Goal: Task Accomplishment & Management: Manage account settings

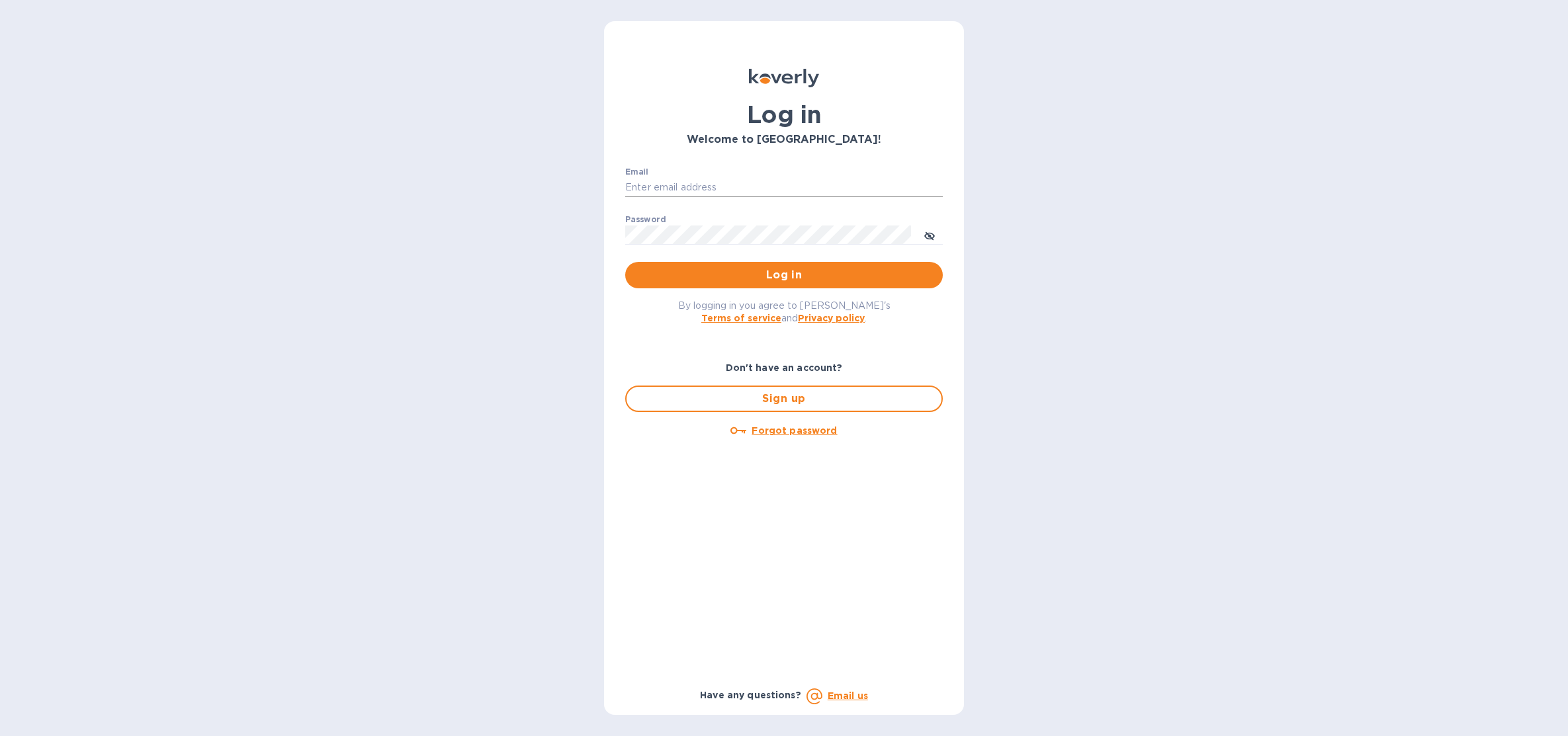
click at [898, 196] on input "Email" at bounding box center [784, 187] width 318 height 20
type input "sballen@koverly.com"
click at [870, 270] on span "Log in" at bounding box center [784, 275] width 297 height 16
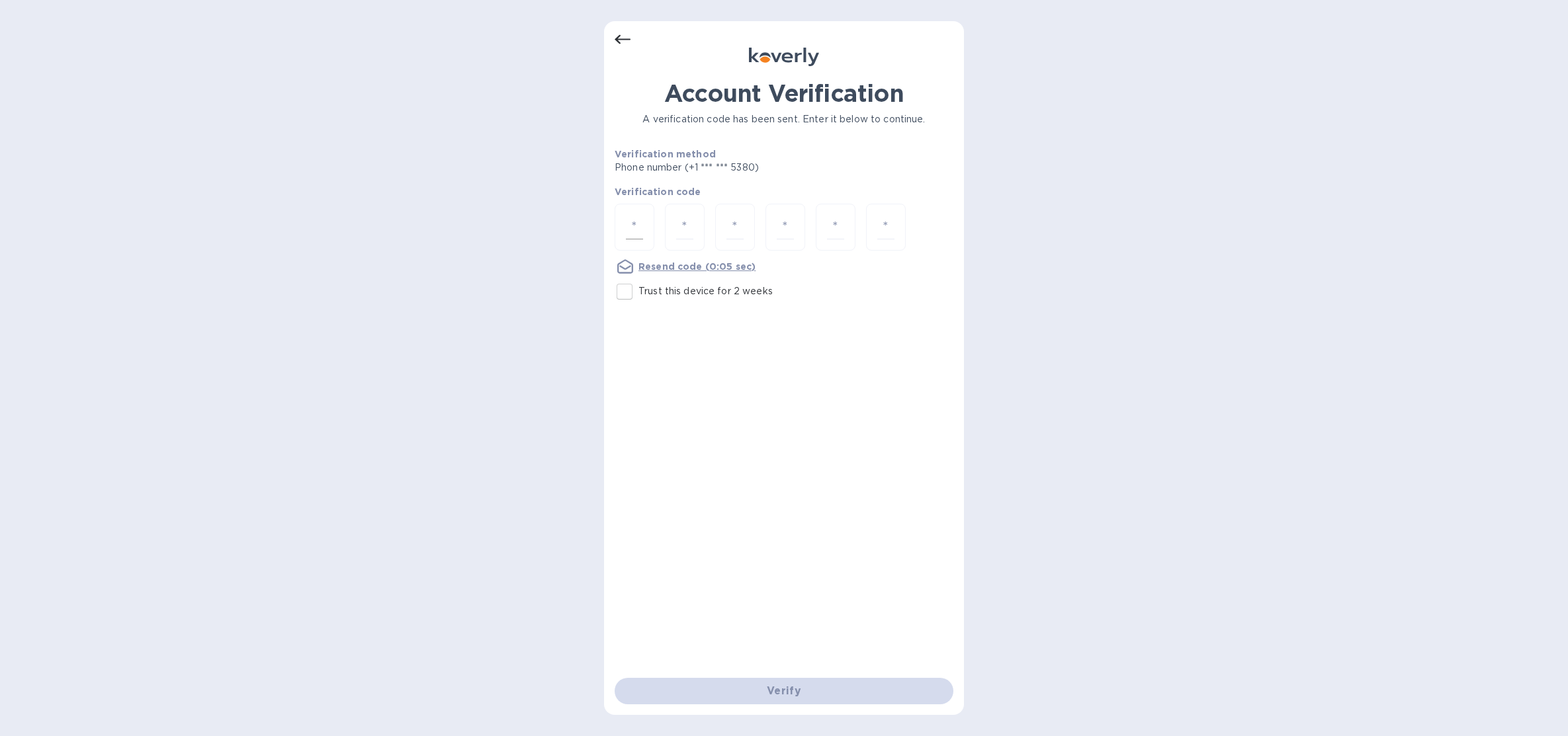
click at [645, 236] on div at bounding box center [635, 227] width 40 height 47
type input "6"
type input "7"
type input "2"
type input "8"
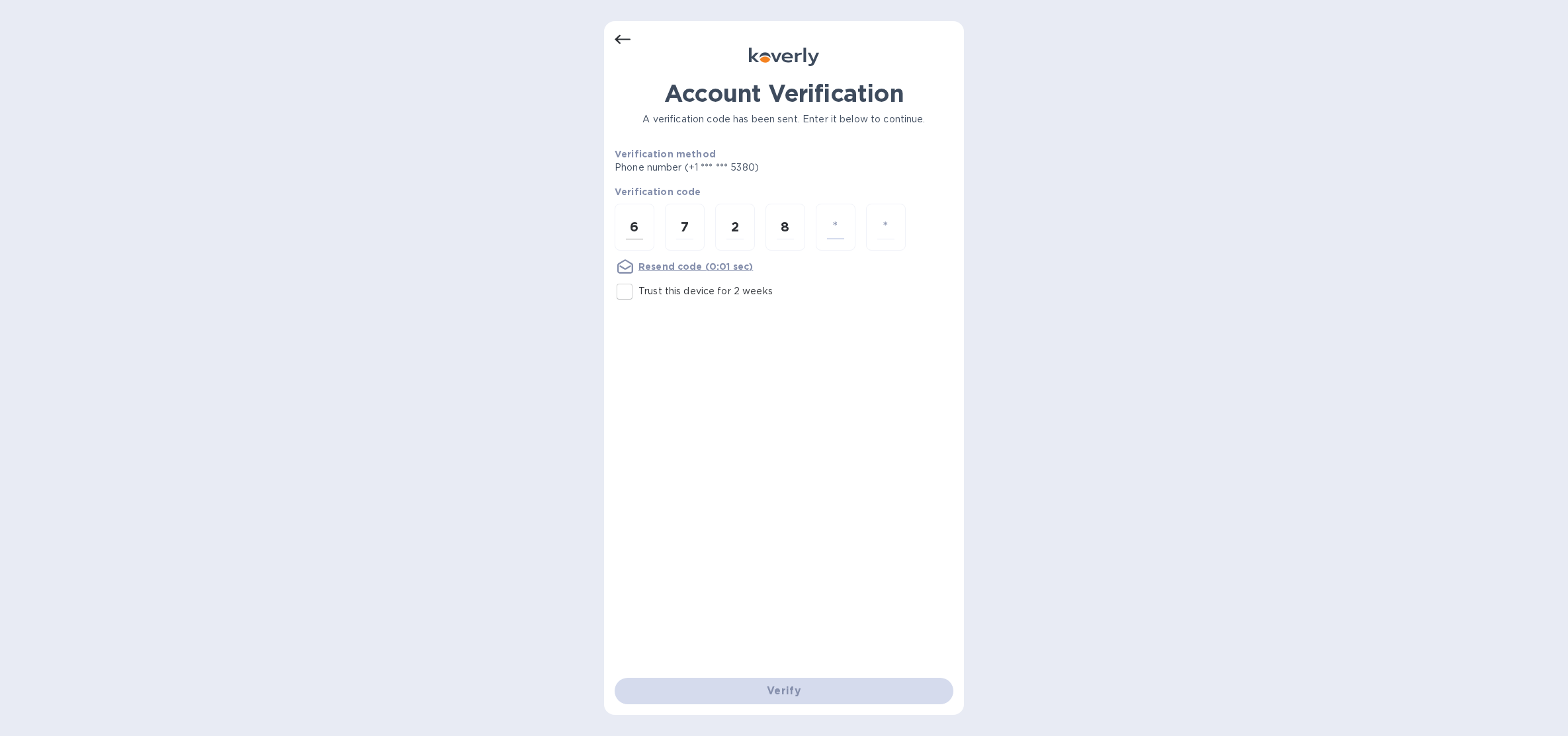
type input "8"
type input "5"
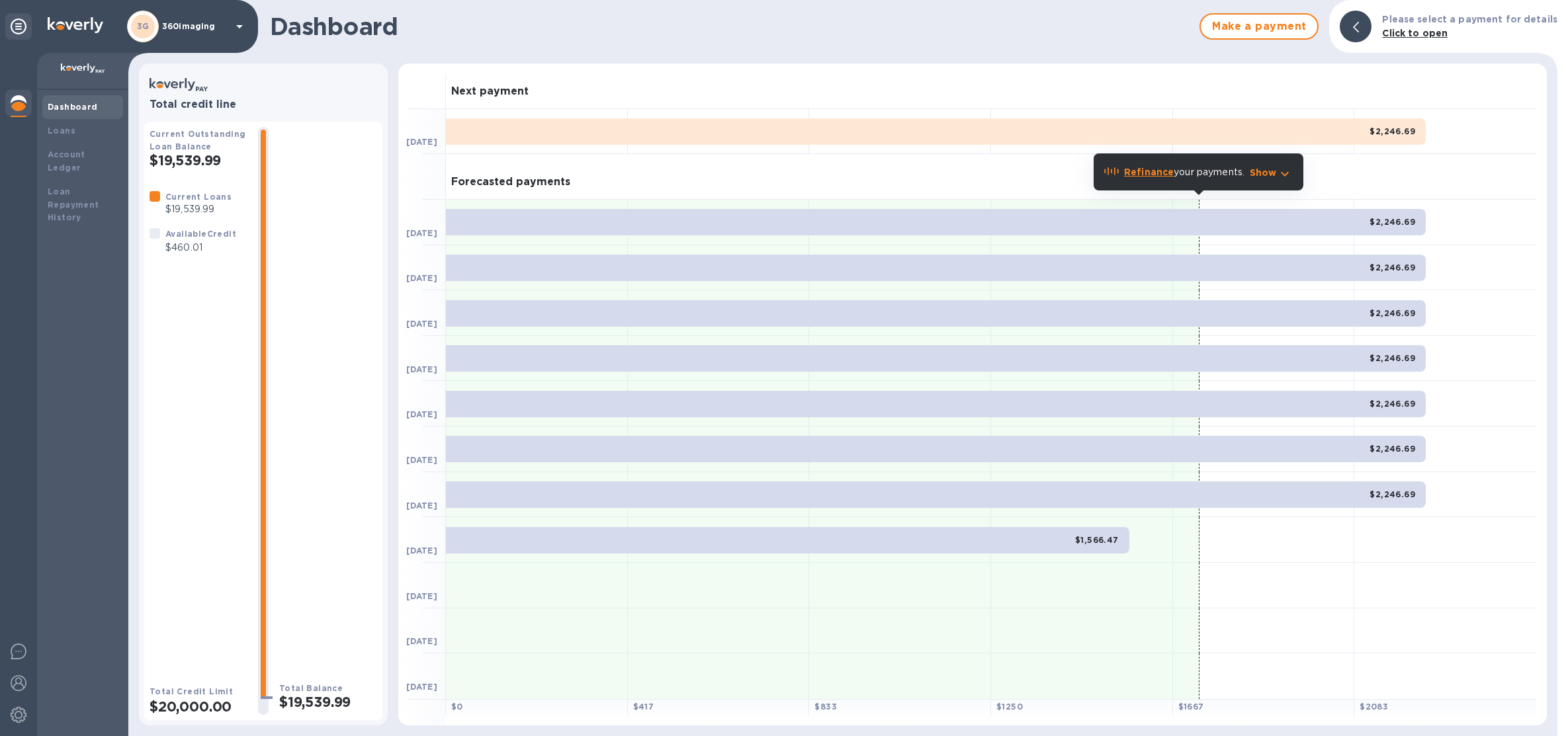
click at [249, 30] on div "3G 360imaging" at bounding box center [129, 26] width 258 height 53
click at [225, 30] on p "360imaging" at bounding box center [195, 26] width 66 height 10
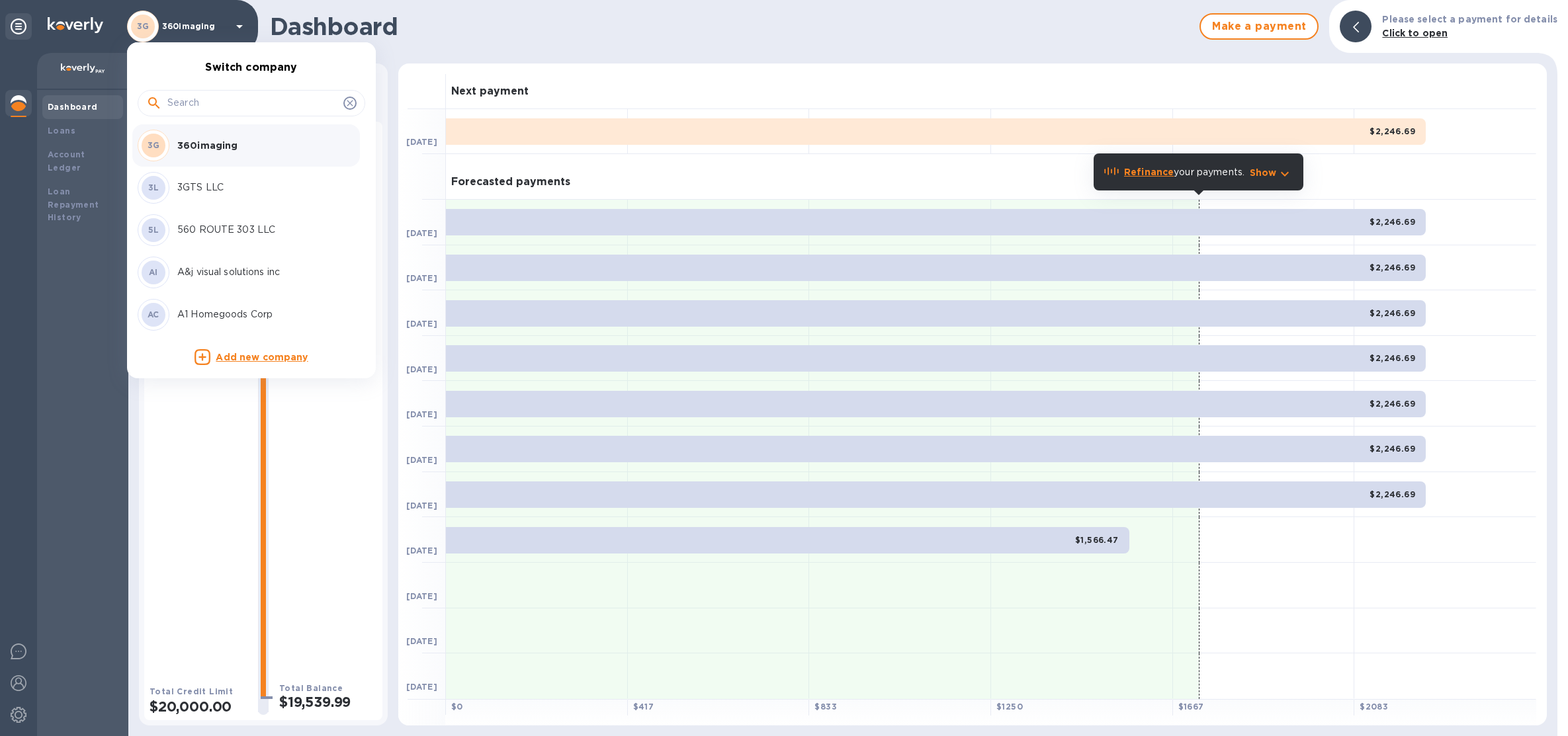
click at [250, 93] on input "text" at bounding box center [252, 103] width 171 height 20
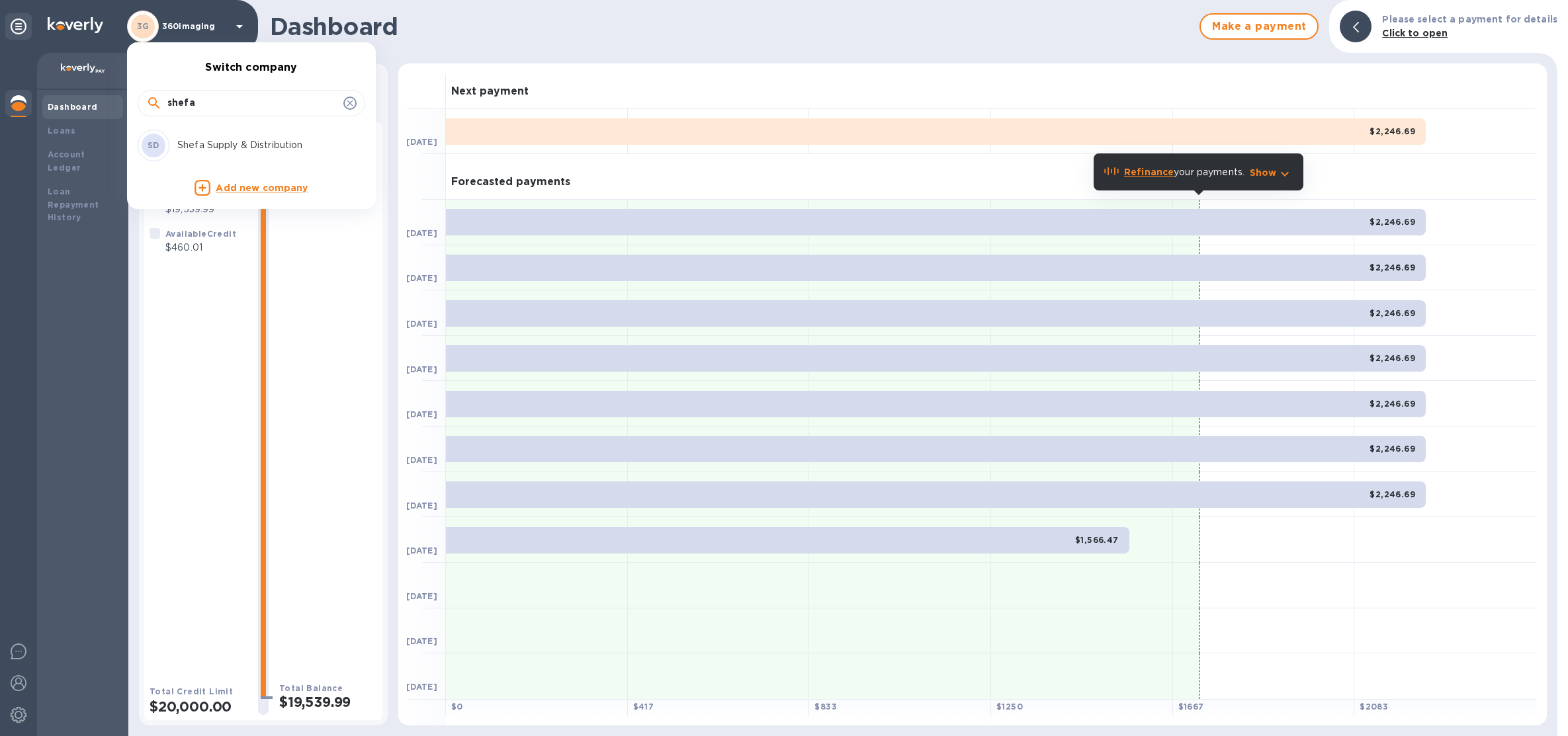
type input "shefa"
click at [239, 127] on li "SD Shefa Supply & Distribution" at bounding box center [246, 146] width 228 height 42
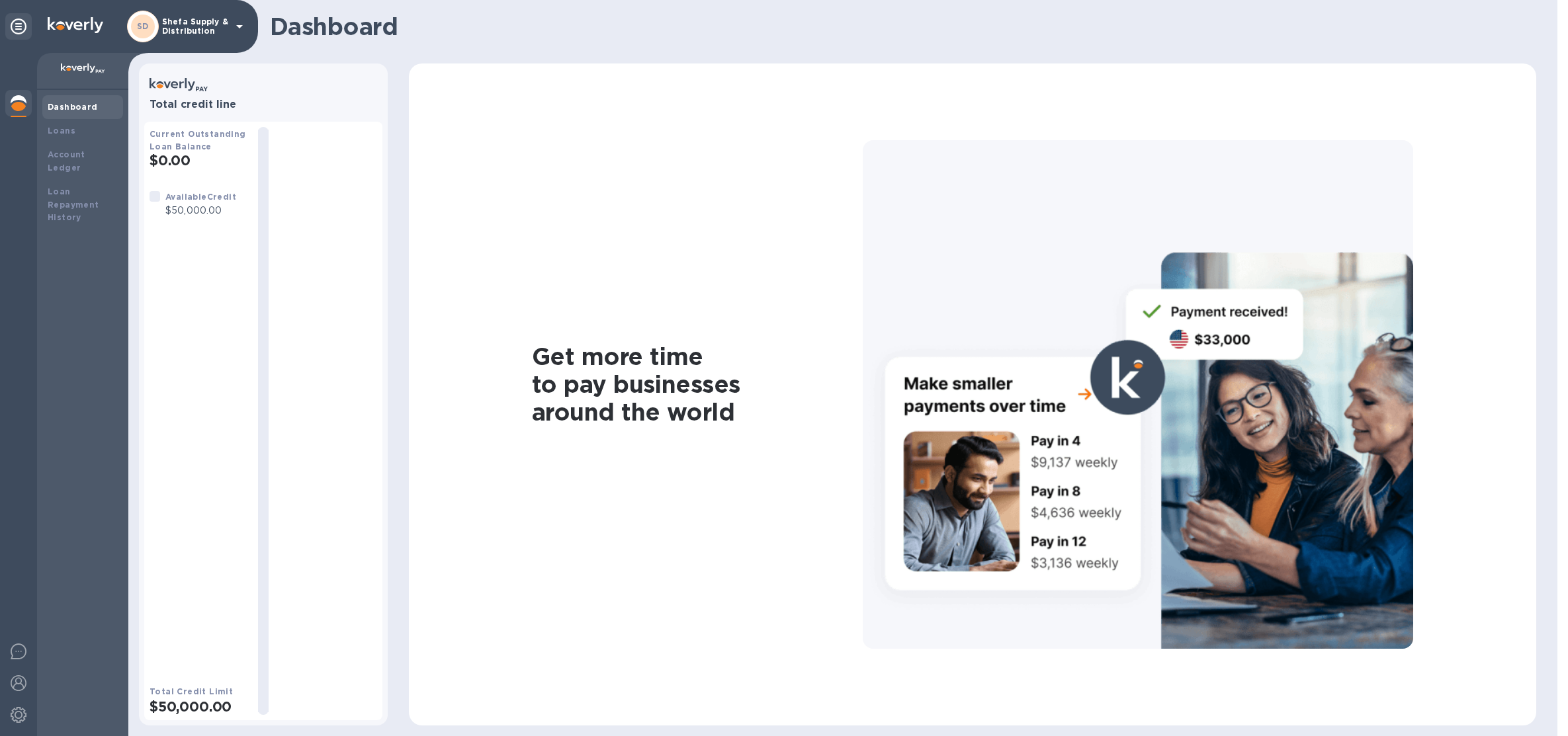
click at [210, 31] on p "Shefa Supply & Distribution" at bounding box center [195, 26] width 66 height 18
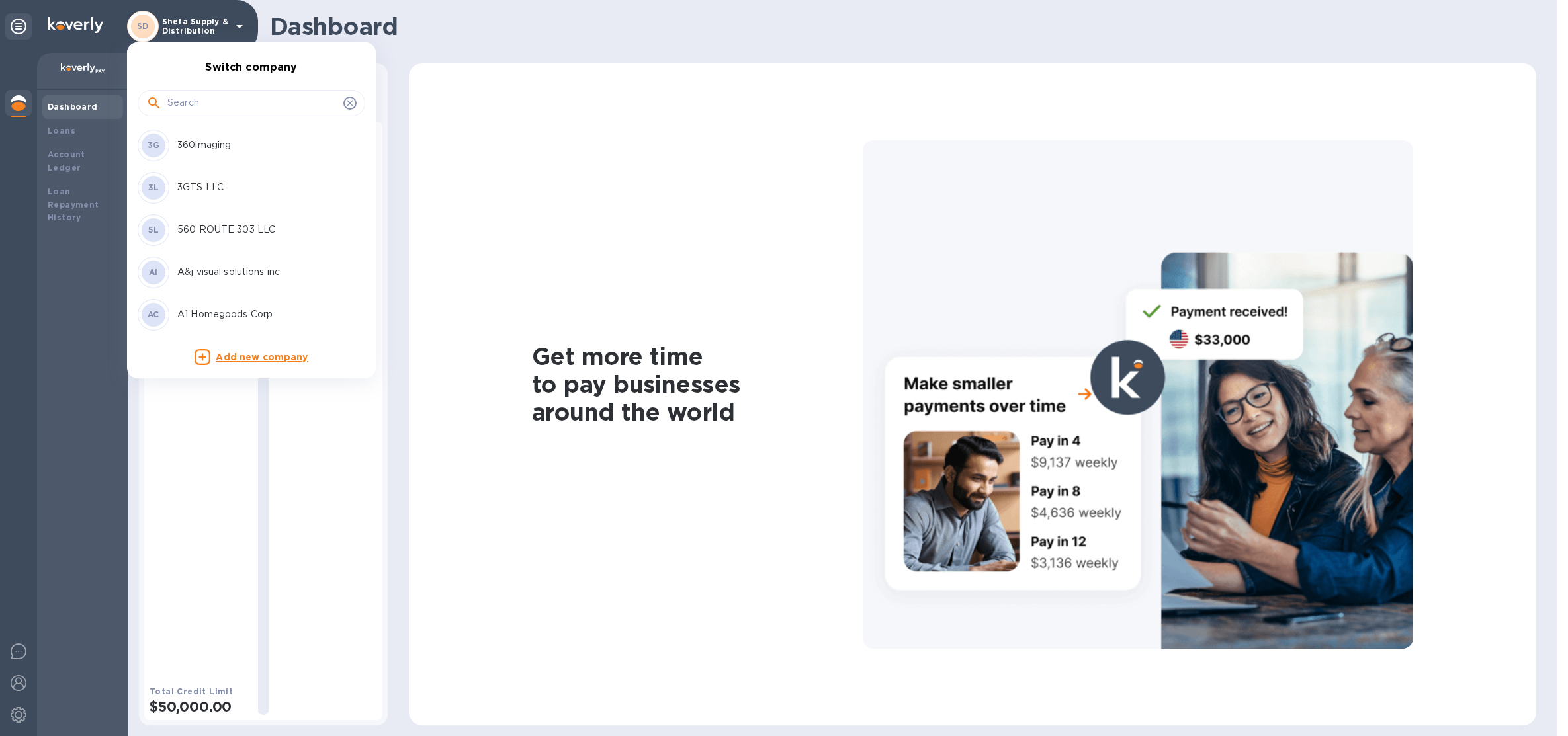
click at [208, 108] on input "text" at bounding box center [252, 103] width 171 height 20
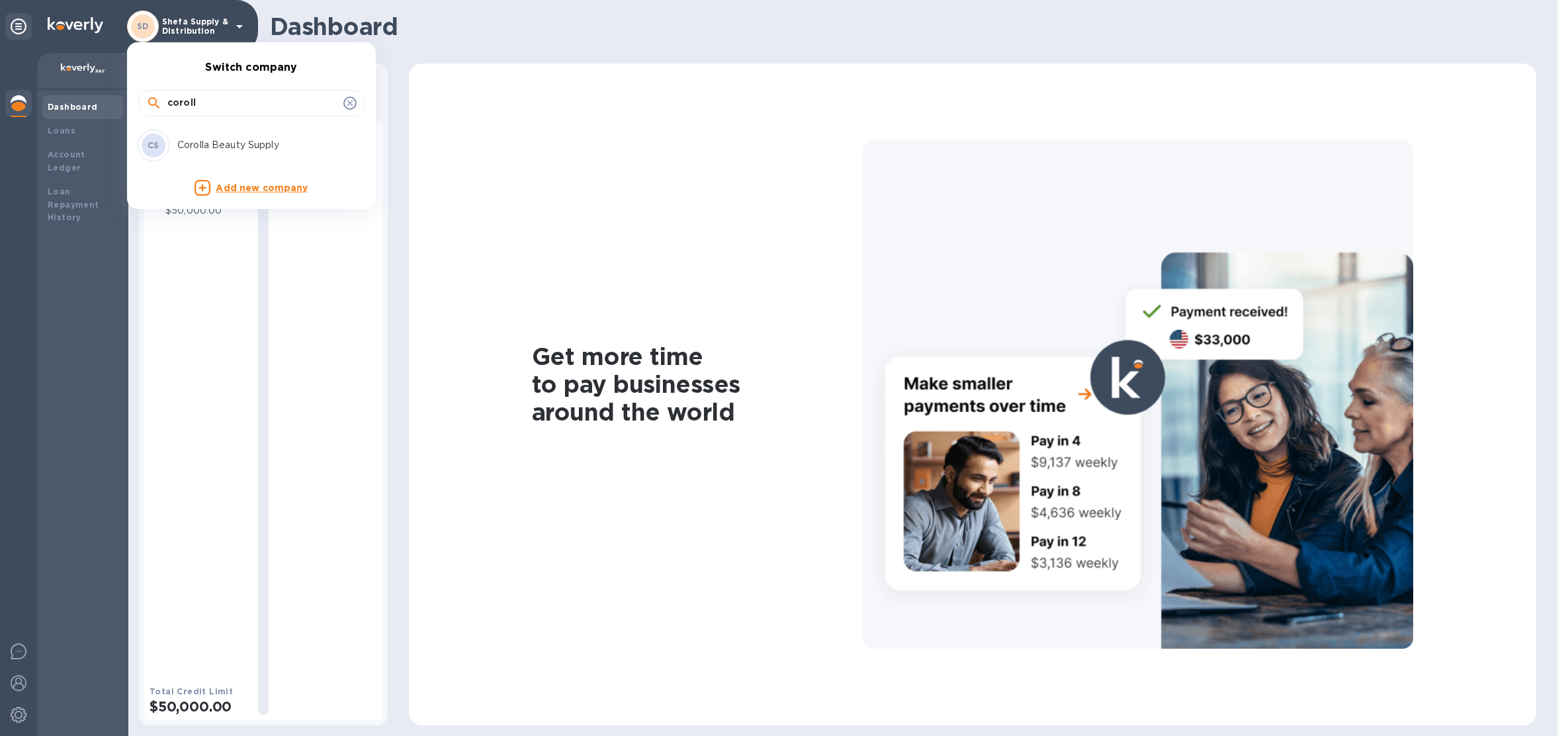
type input "coroll"
click at [229, 138] on p "Corolla Beauty Supply" at bounding box center [261, 145] width 167 height 14
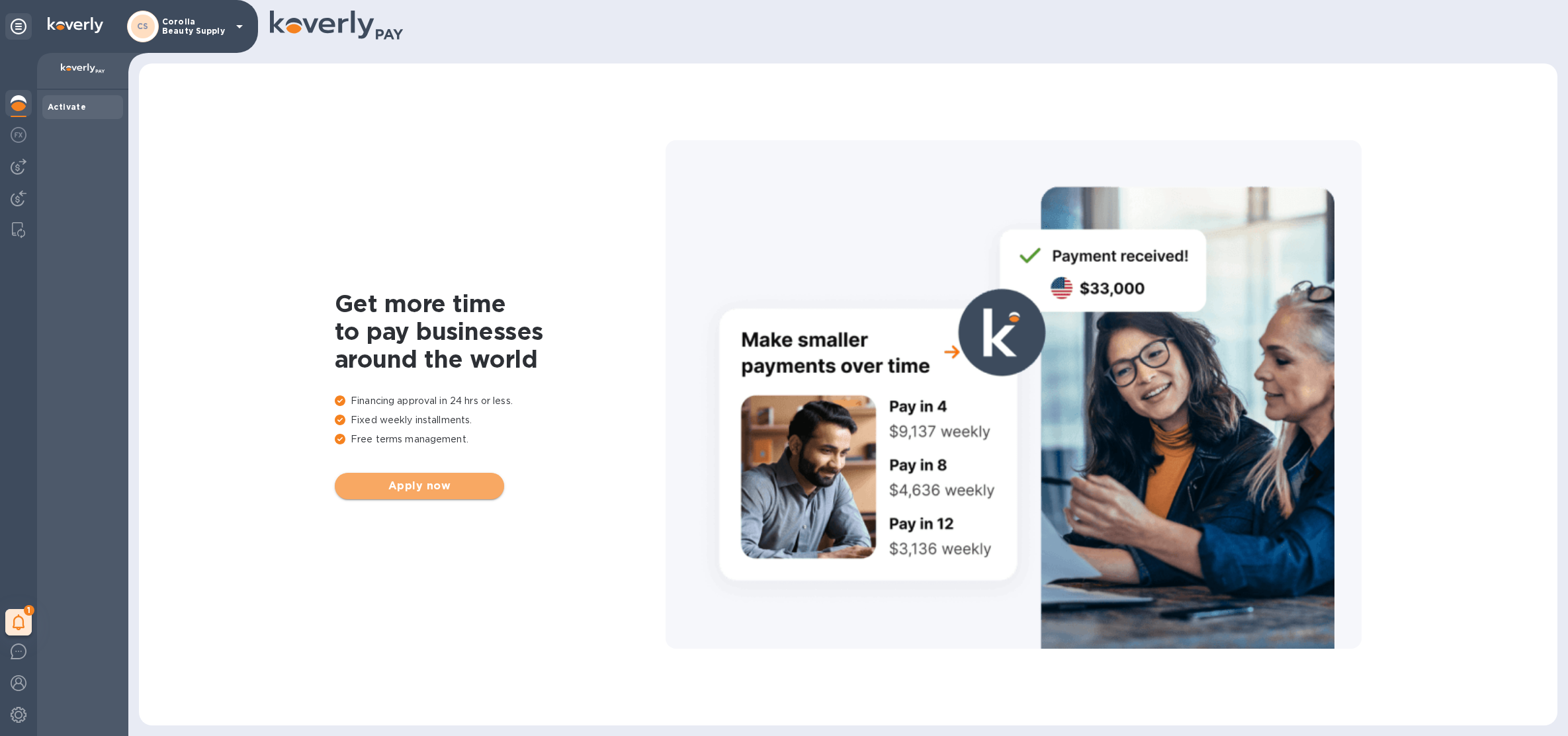
click at [440, 488] on span "Apply now" at bounding box center [419, 486] width 148 height 16
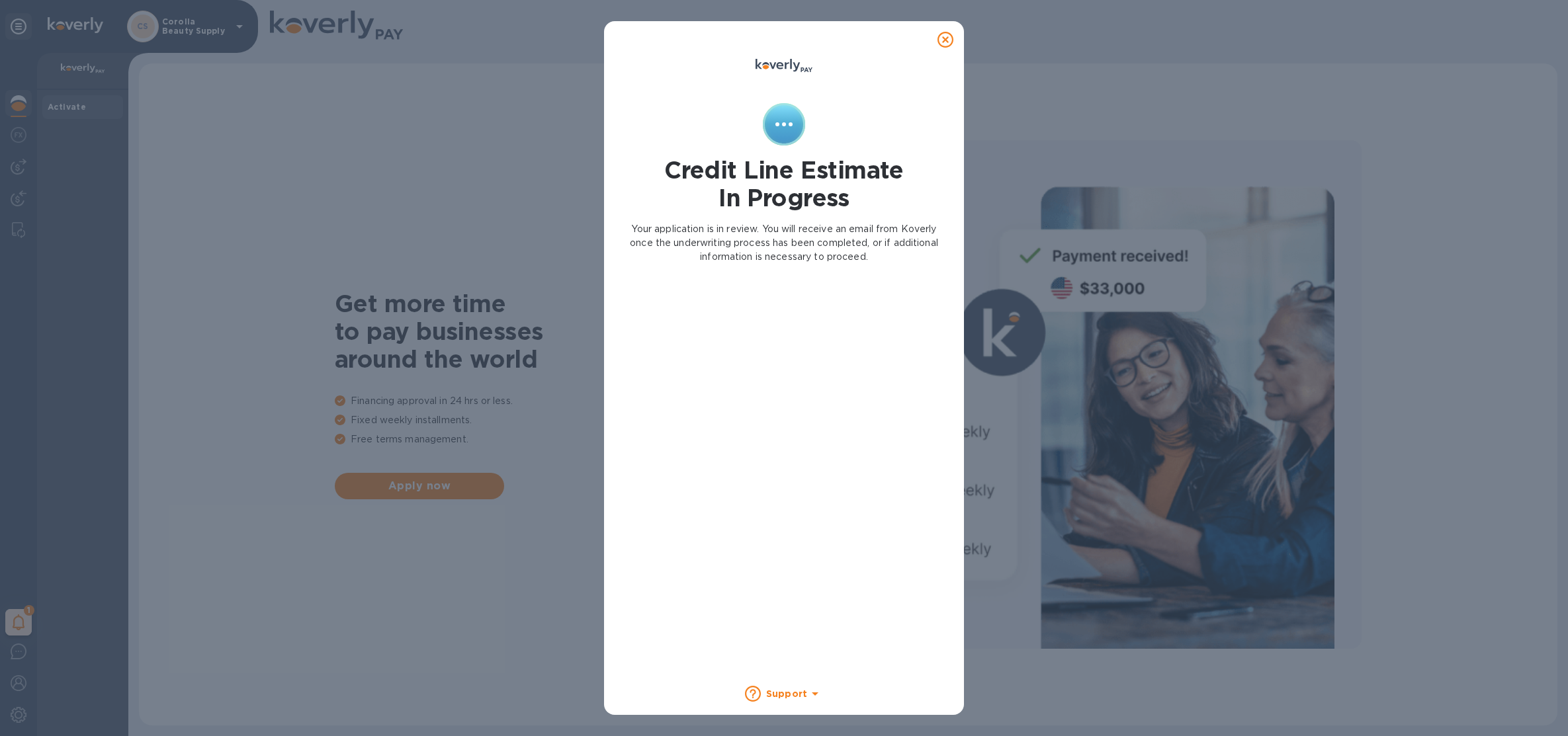
click at [942, 45] on icon at bounding box center [946, 40] width 16 height 16
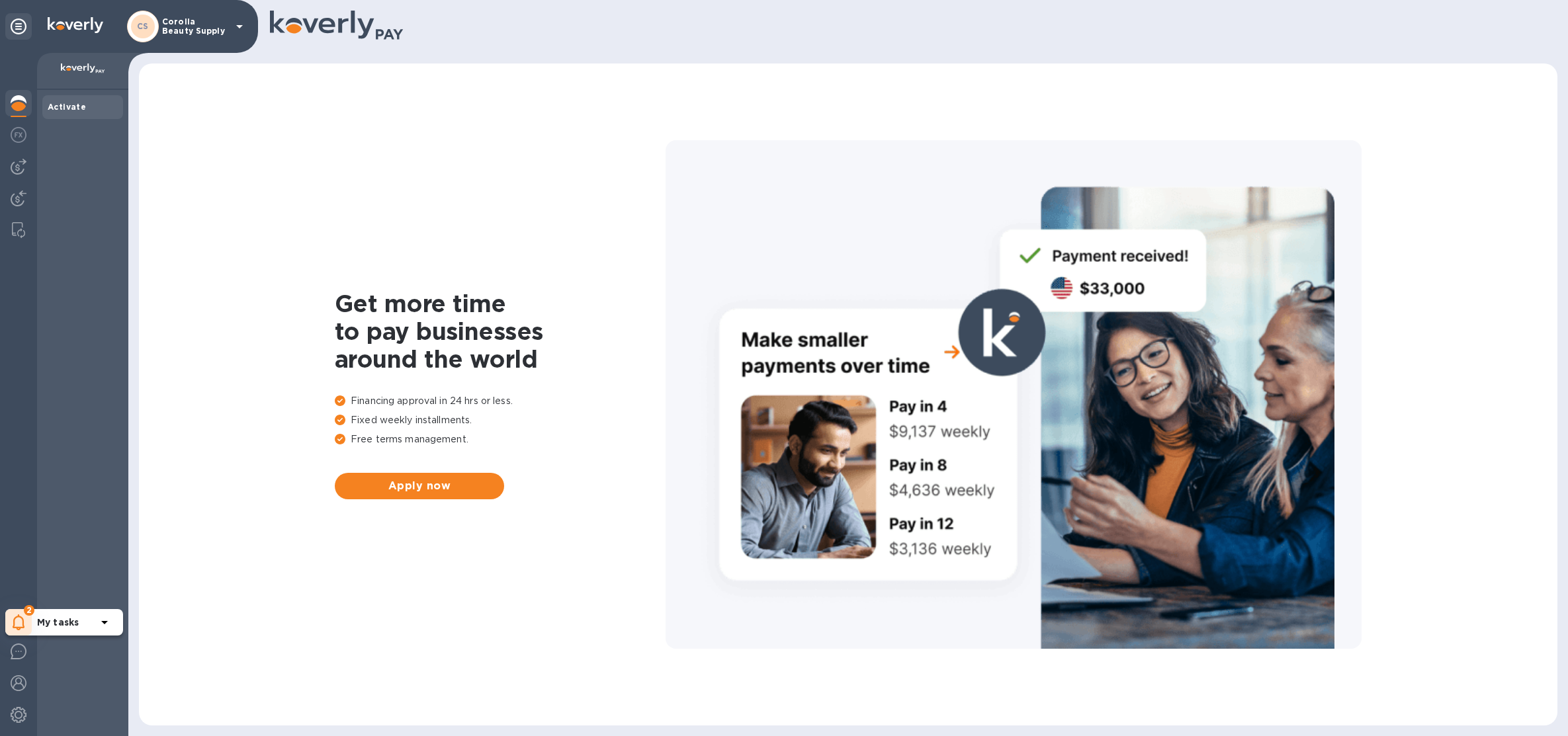
click at [18, 625] on icon at bounding box center [18, 622] width 12 height 16
click at [86, 581] on p "You have pending companies." at bounding box center [106, 581] width 136 height 14
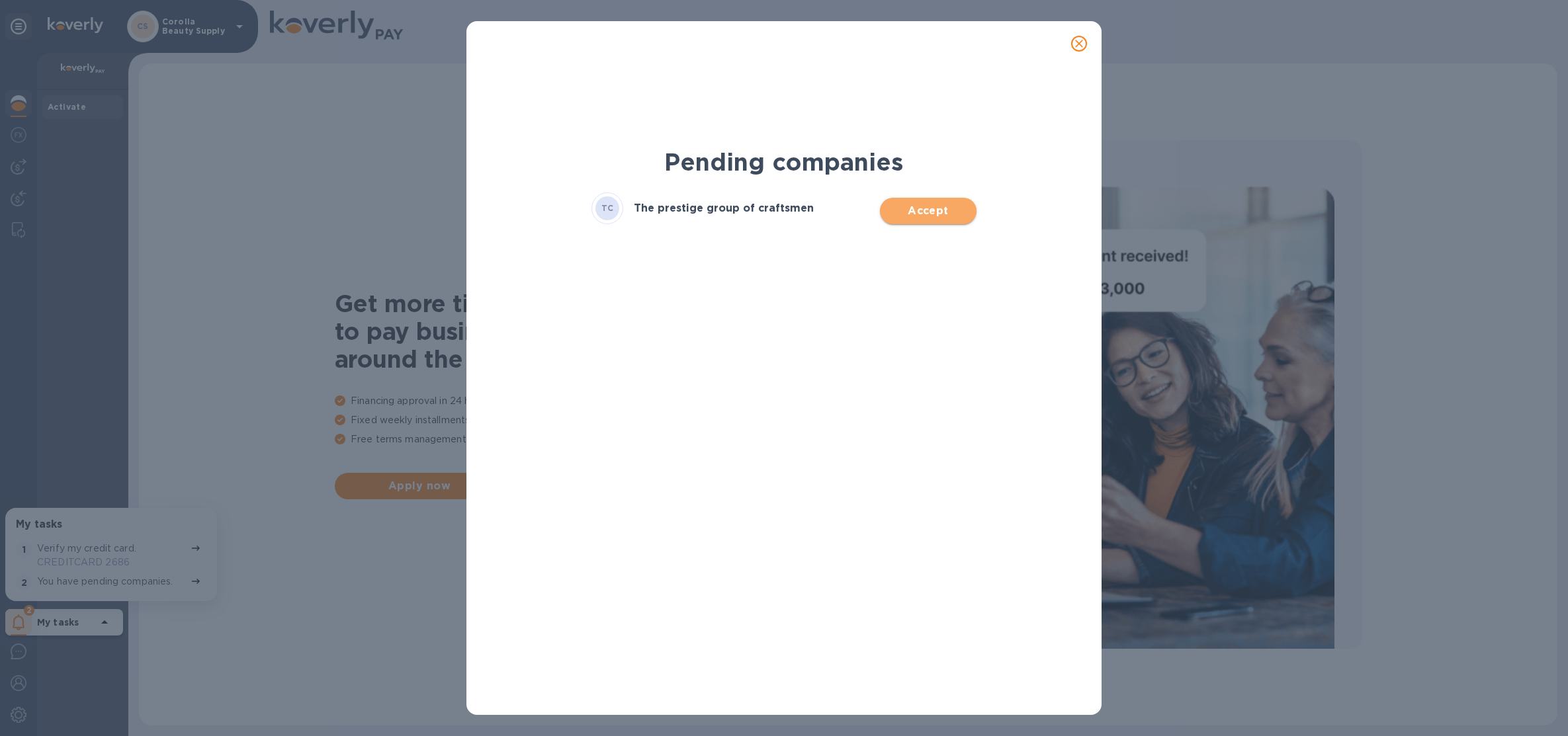
click at [914, 208] on span "Accept" at bounding box center [928, 211] width 75 height 16
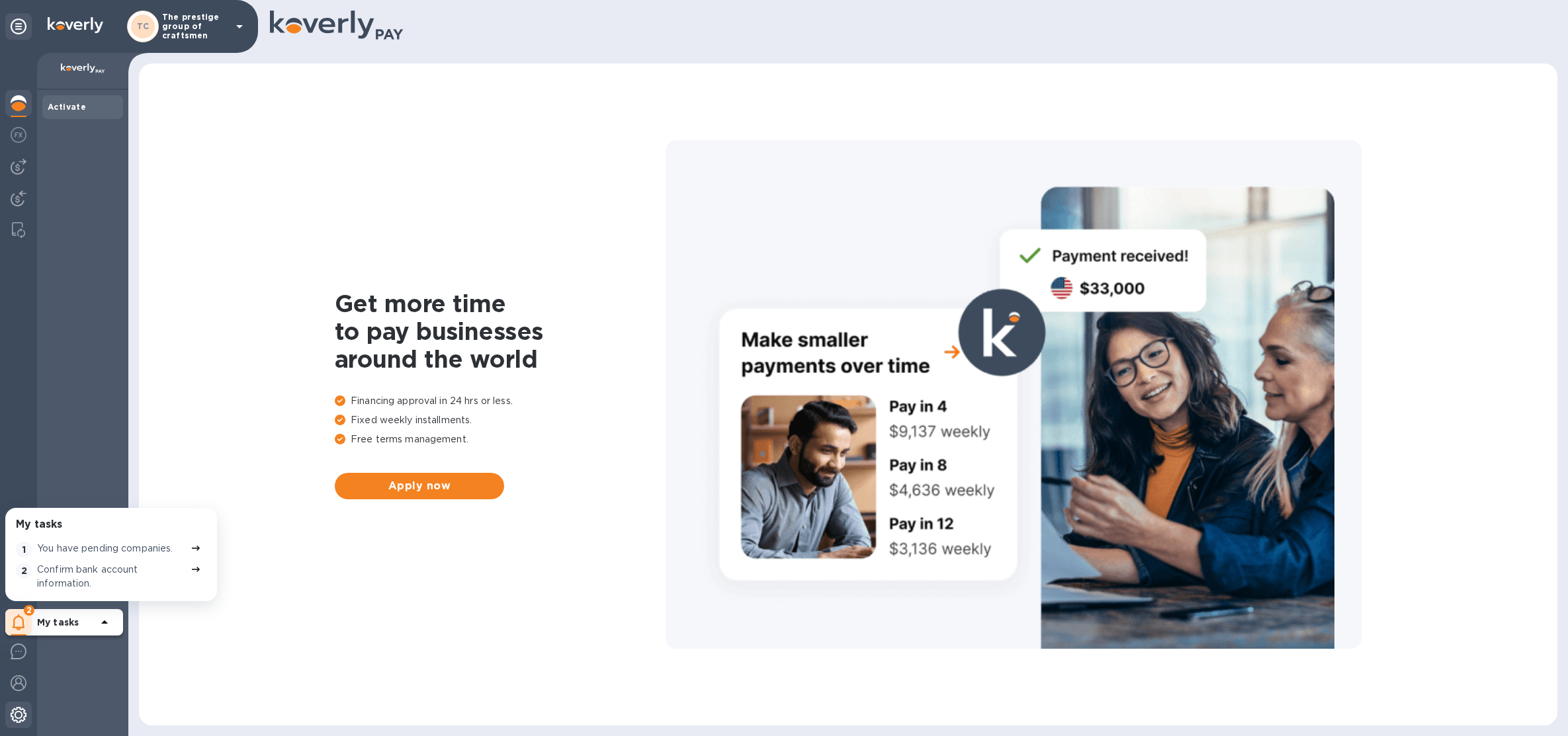
click at [23, 712] on img at bounding box center [18, 715] width 16 height 16
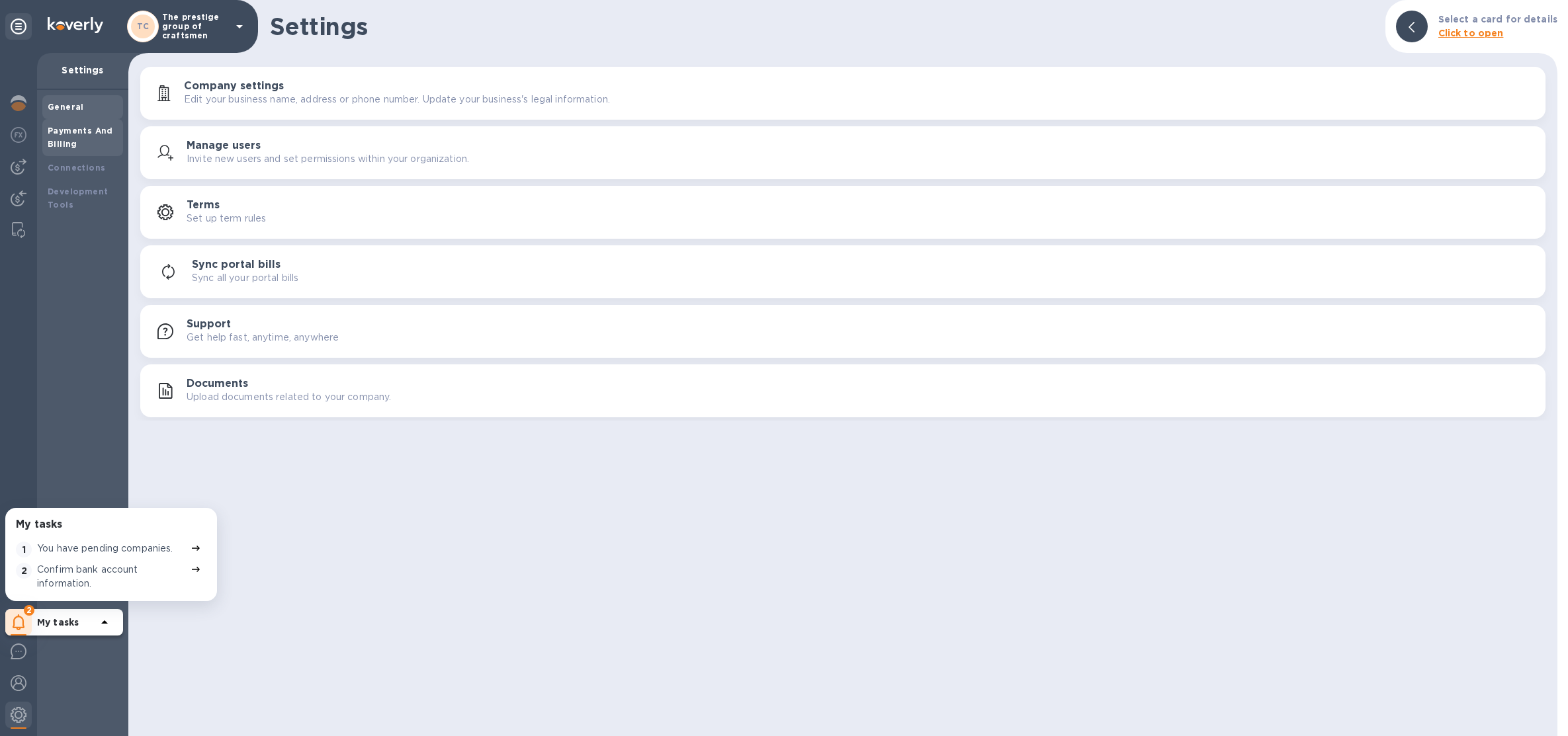
click at [105, 141] on div "Payments And Billing" at bounding box center [83, 138] width 70 height 26
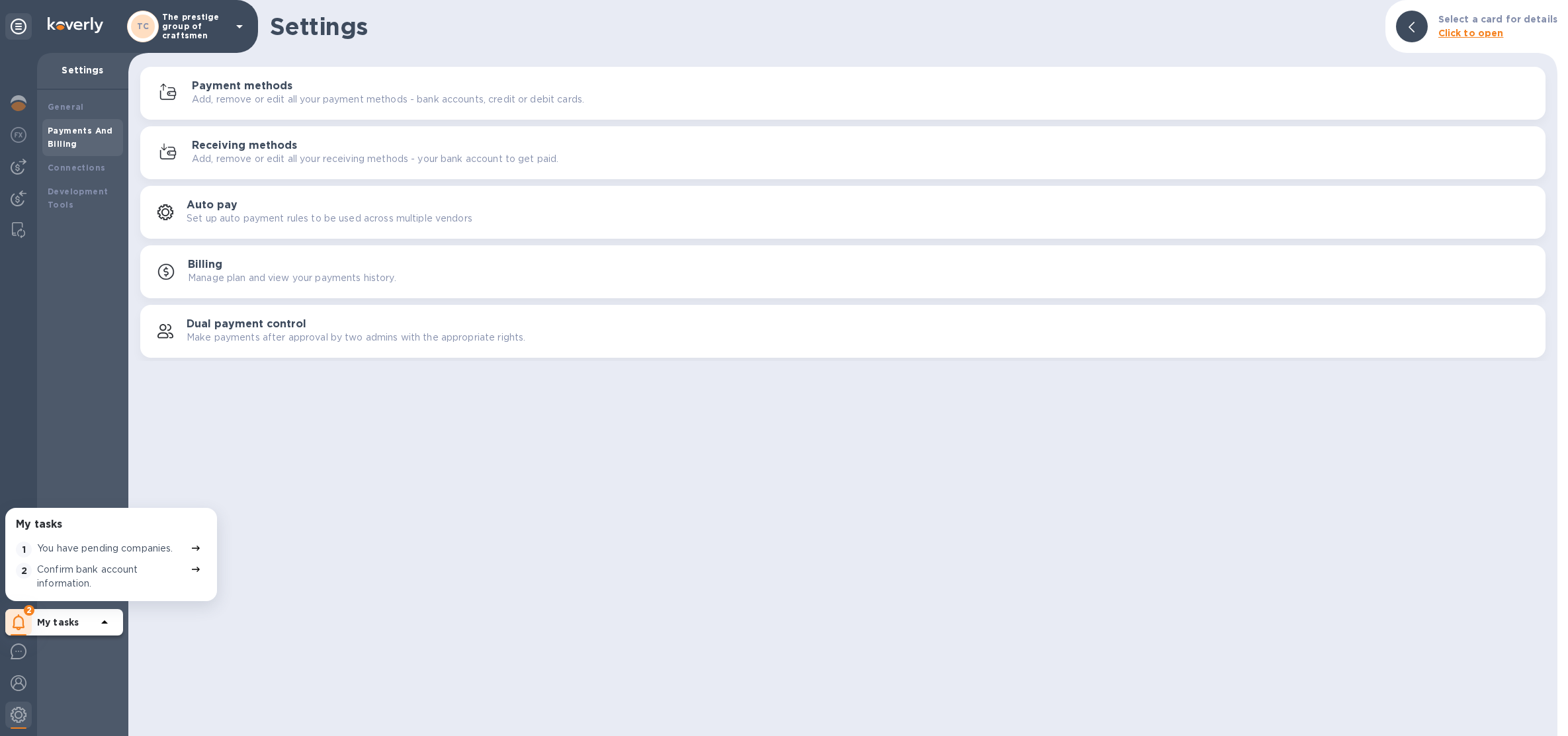
click at [270, 110] on button "Payment methods Add, remove or edit all your payment methods - bank accounts, c…" at bounding box center [843, 93] width 1405 height 53
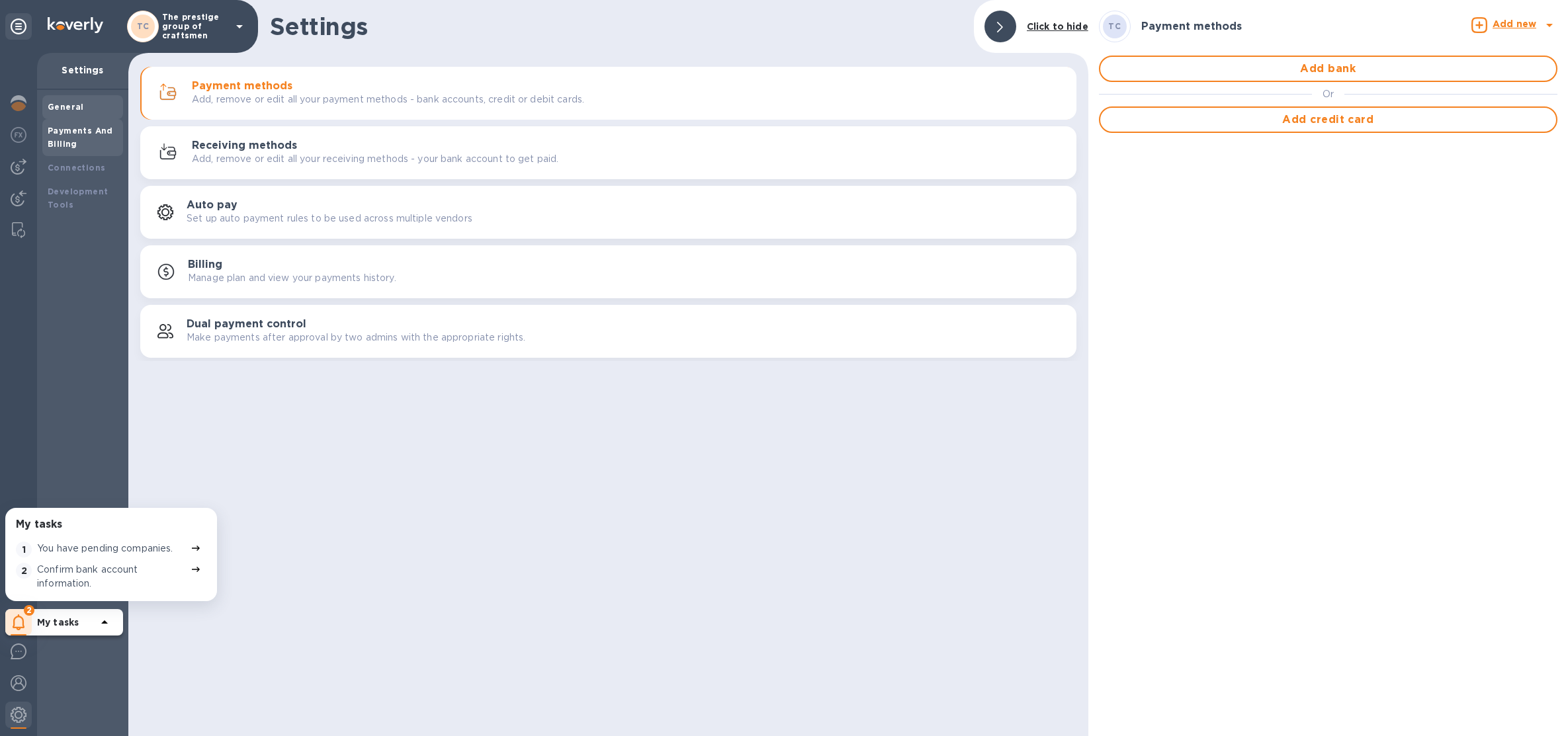
click at [64, 114] on div "General" at bounding box center [83, 107] width 81 height 24
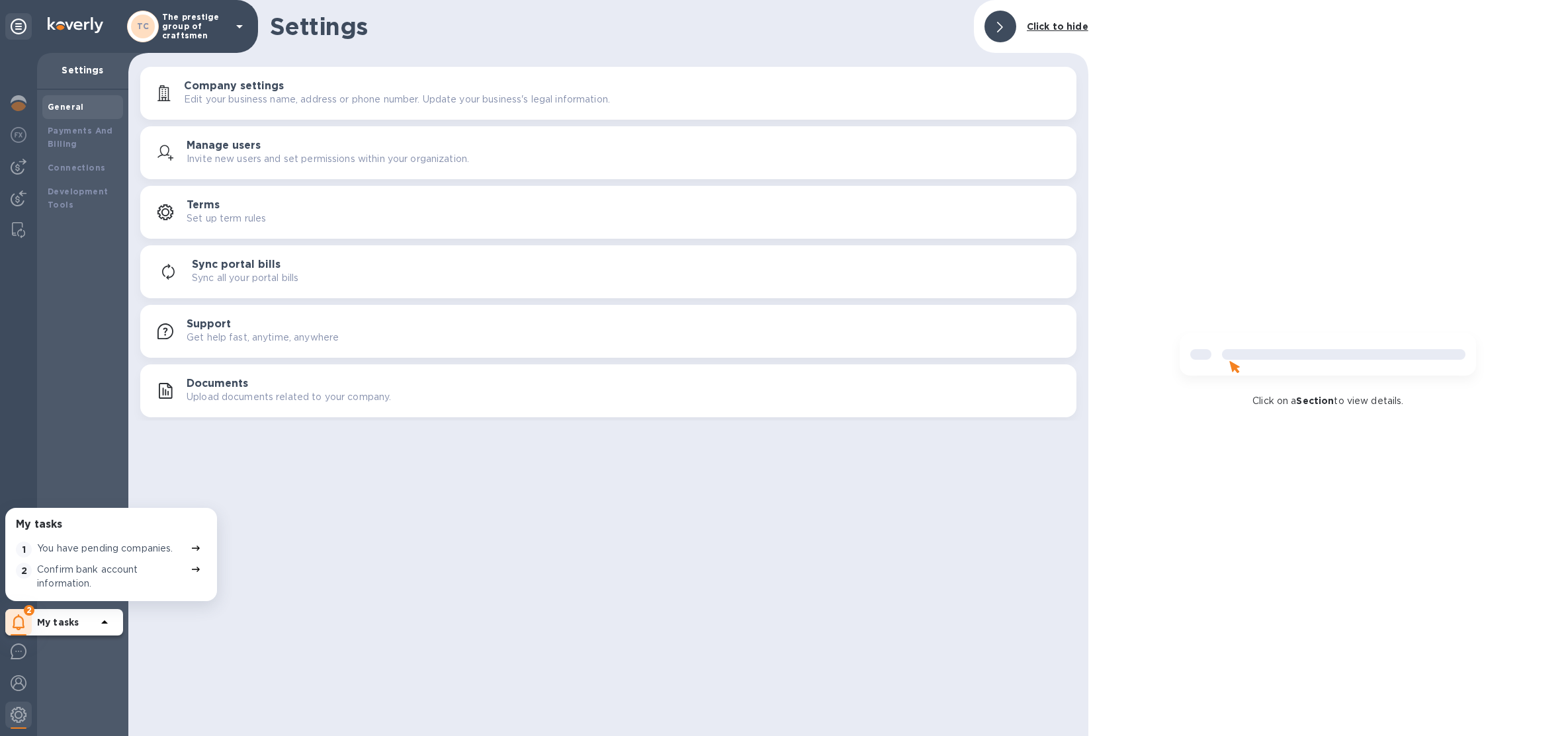
click at [248, 393] on p "Upload documents related to your company." at bounding box center [289, 397] width 204 height 14
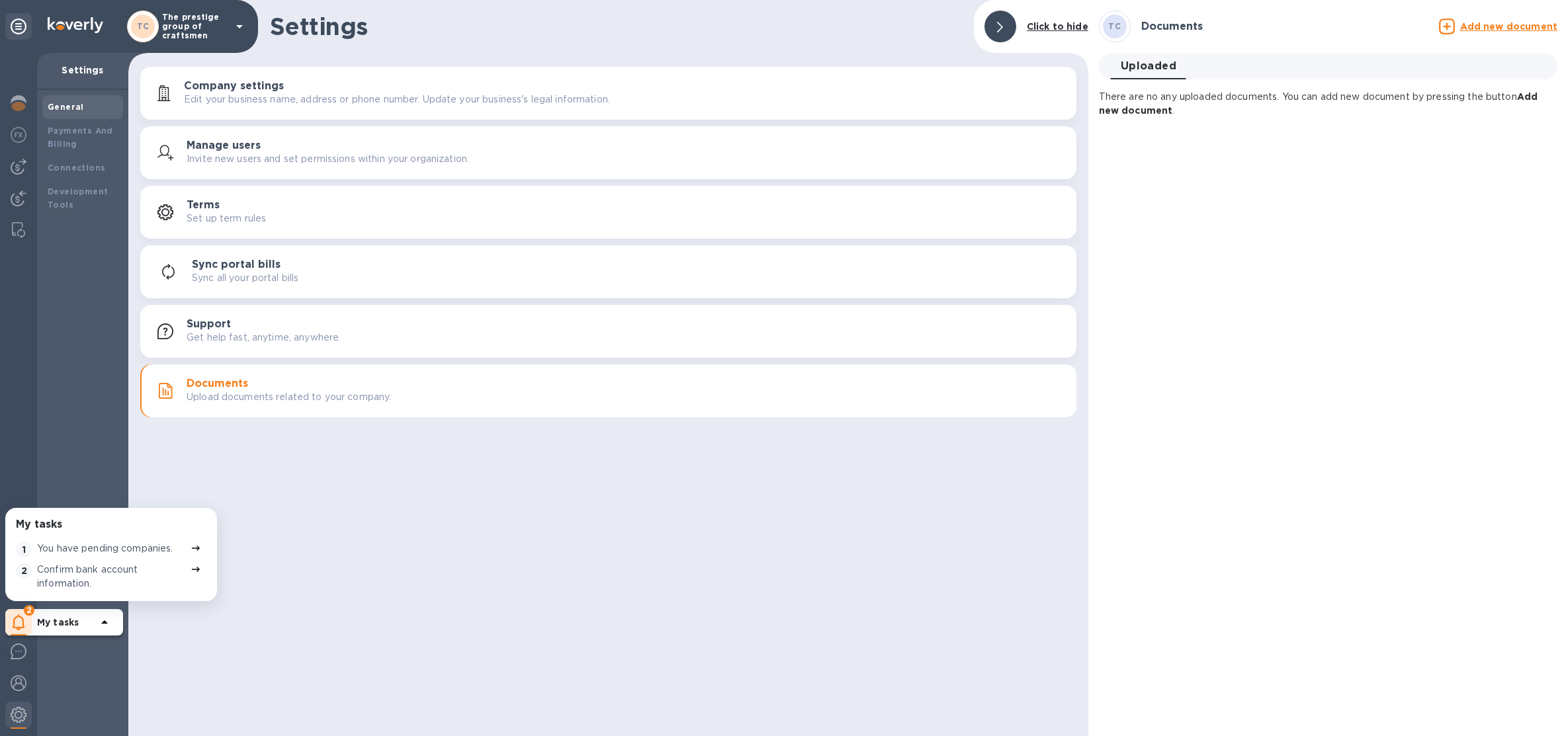
click at [1490, 36] on div "Add new document" at bounding box center [1498, 26] width 124 height 21
click at [1487, 30] on u "Add new document" at bounding box center [1509, 26] width 97 height 10
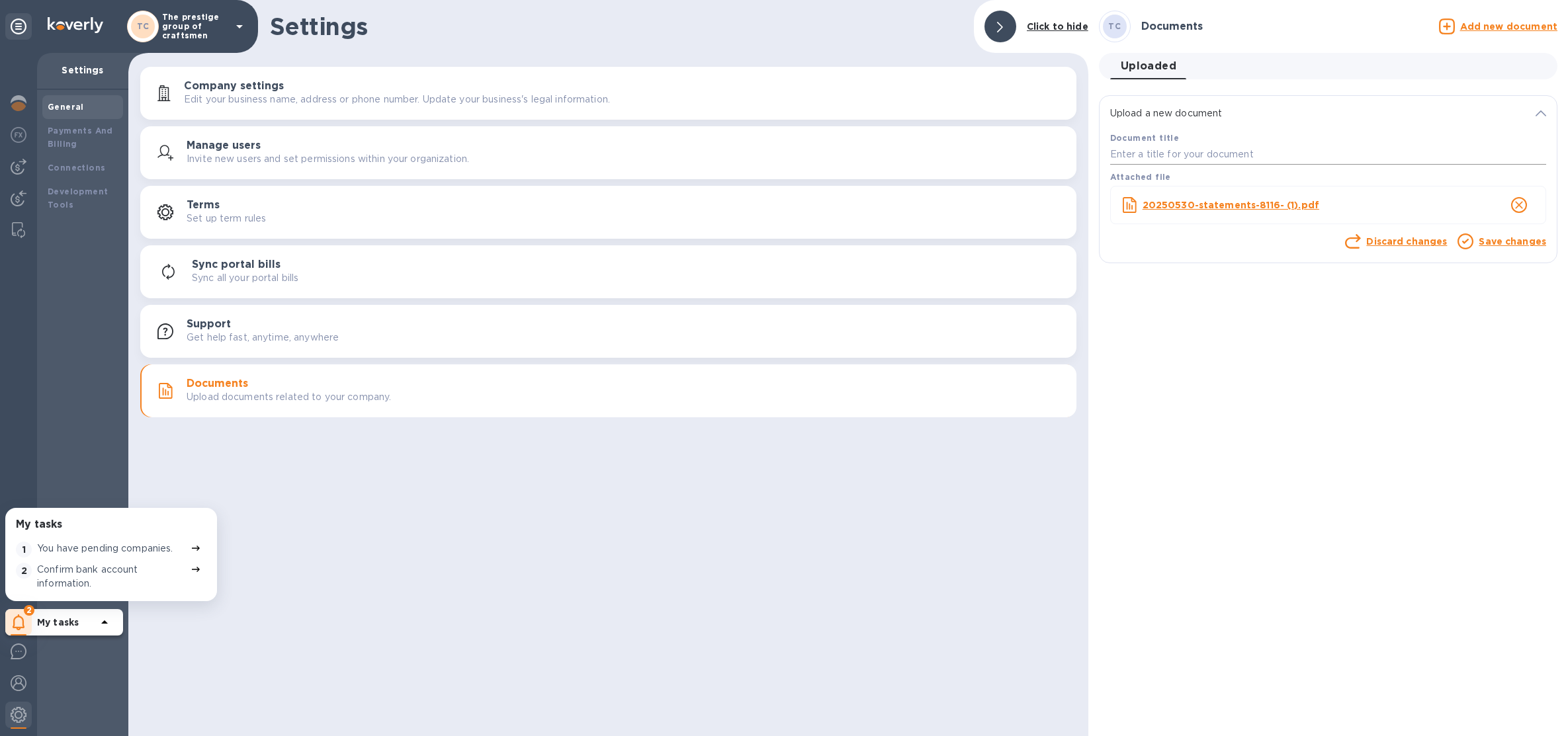
click at [1303, 152] on input "text" at bounding box center [1328, 155] width 436 height 20
type input "1"
click at [1487, 236] on link "Save changes" at bounding box center [1512, 241] width 67 height 10
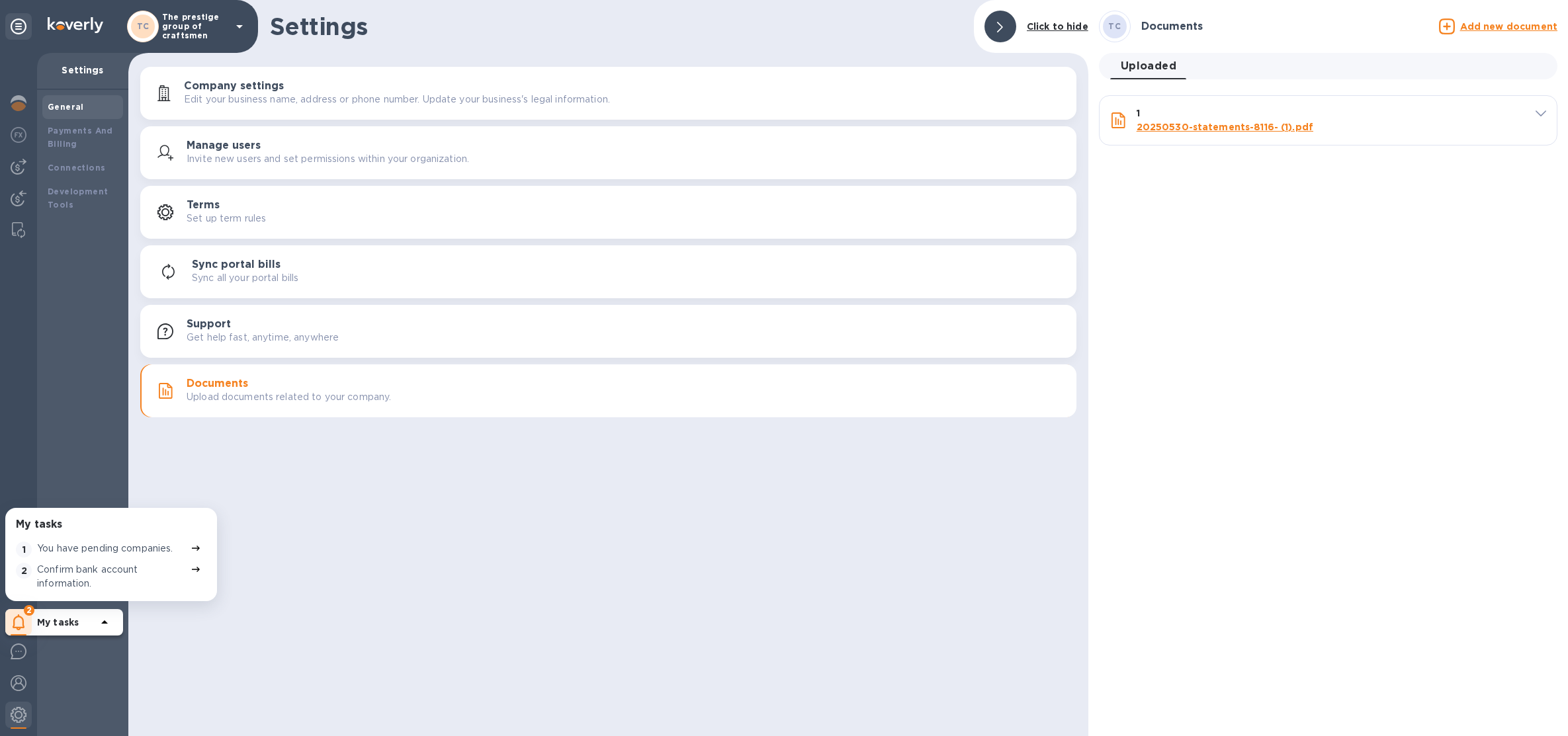
click at [1510, 35] on div "Add new document" at bounding box center [1498, 26] width 124 height 21
click at [1505, 25] on u "Add new document" at bounding box center [1509, 26] width 97 height 10
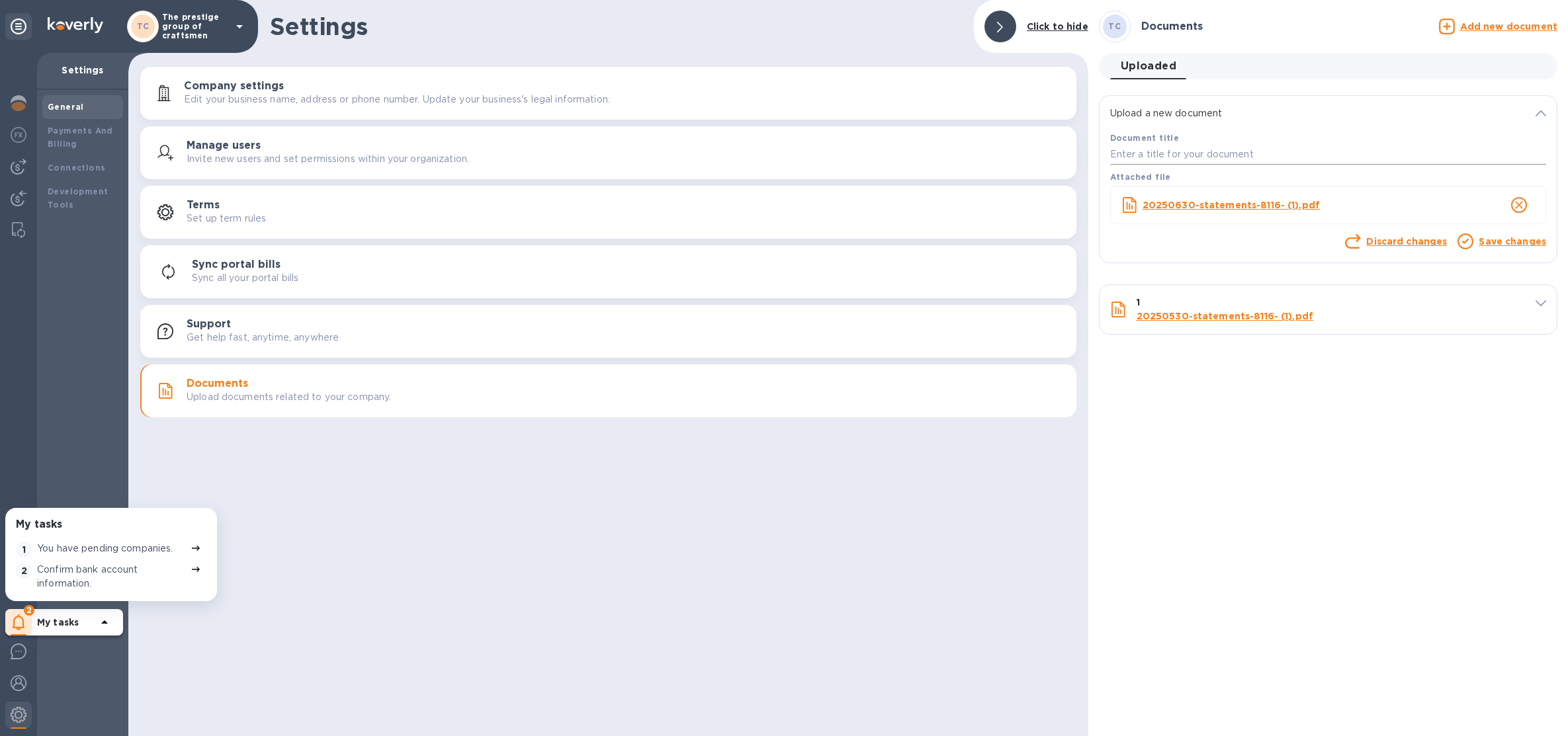
click at [1317, 157] on input "text" at bounding box center [1328, 155] width 436 height 20
type input "2"
click at [1501, 237] on link "Save changes" at bounding box center [1512, 241] width 67 height 10
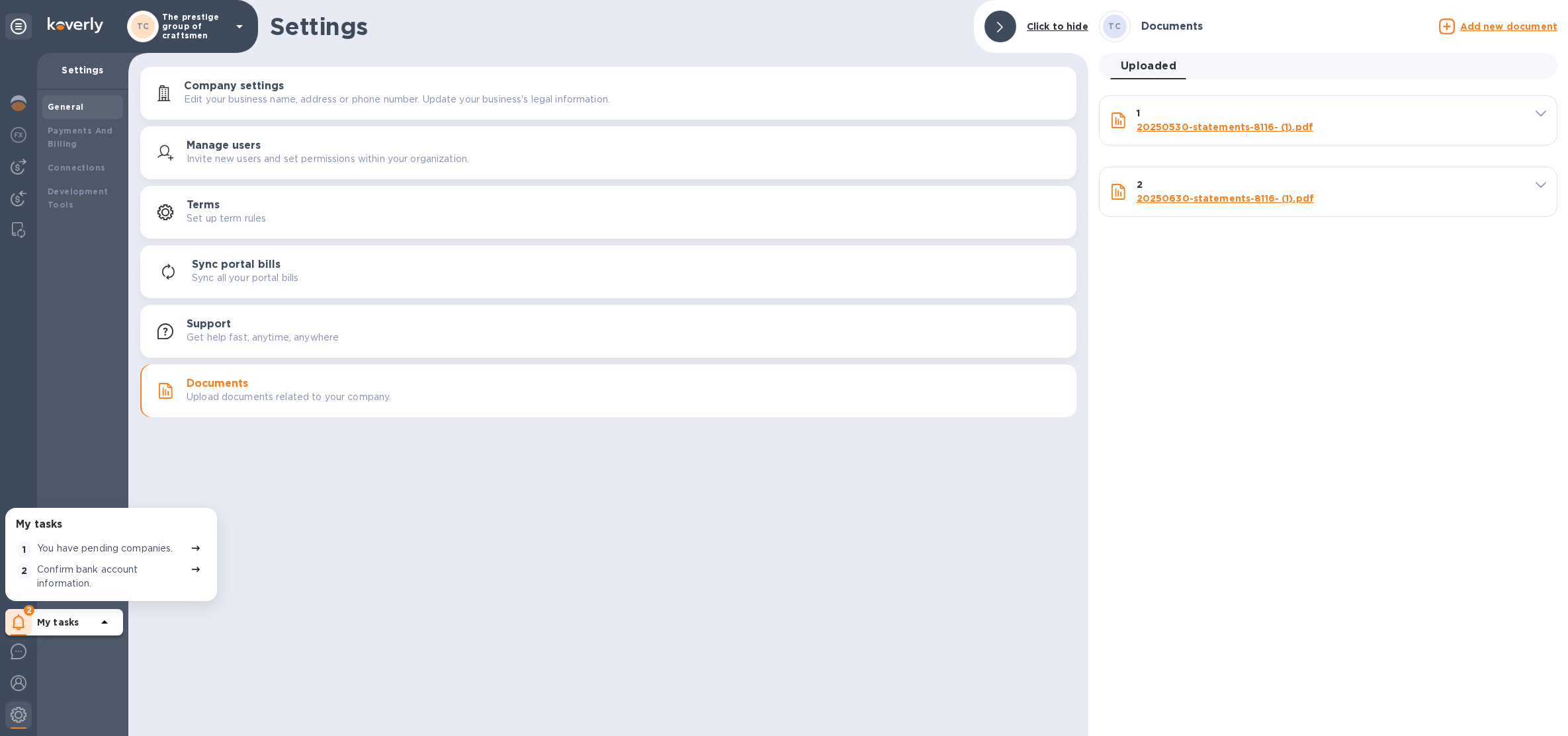
click at [1473, 26] on u "Add new document" at bounding box center [1509, 26] width 97 height 10
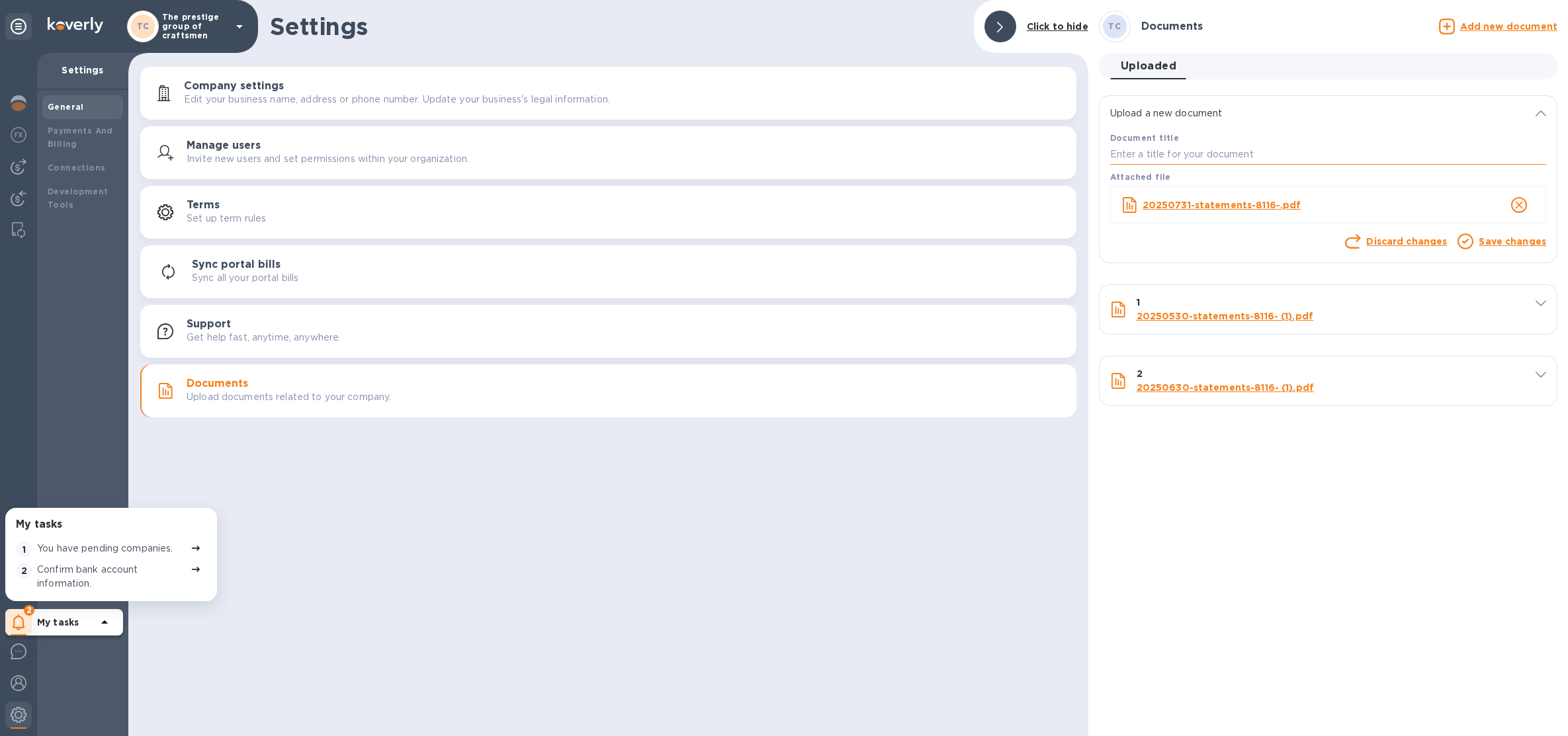
click at [1220, 161] on input "text" at bounding box center [1328, 155] width 436 height 20
type input "3"
click at [1484, 245] on link "Save changes" at bounding box center [1512, 241] width 67 height 10
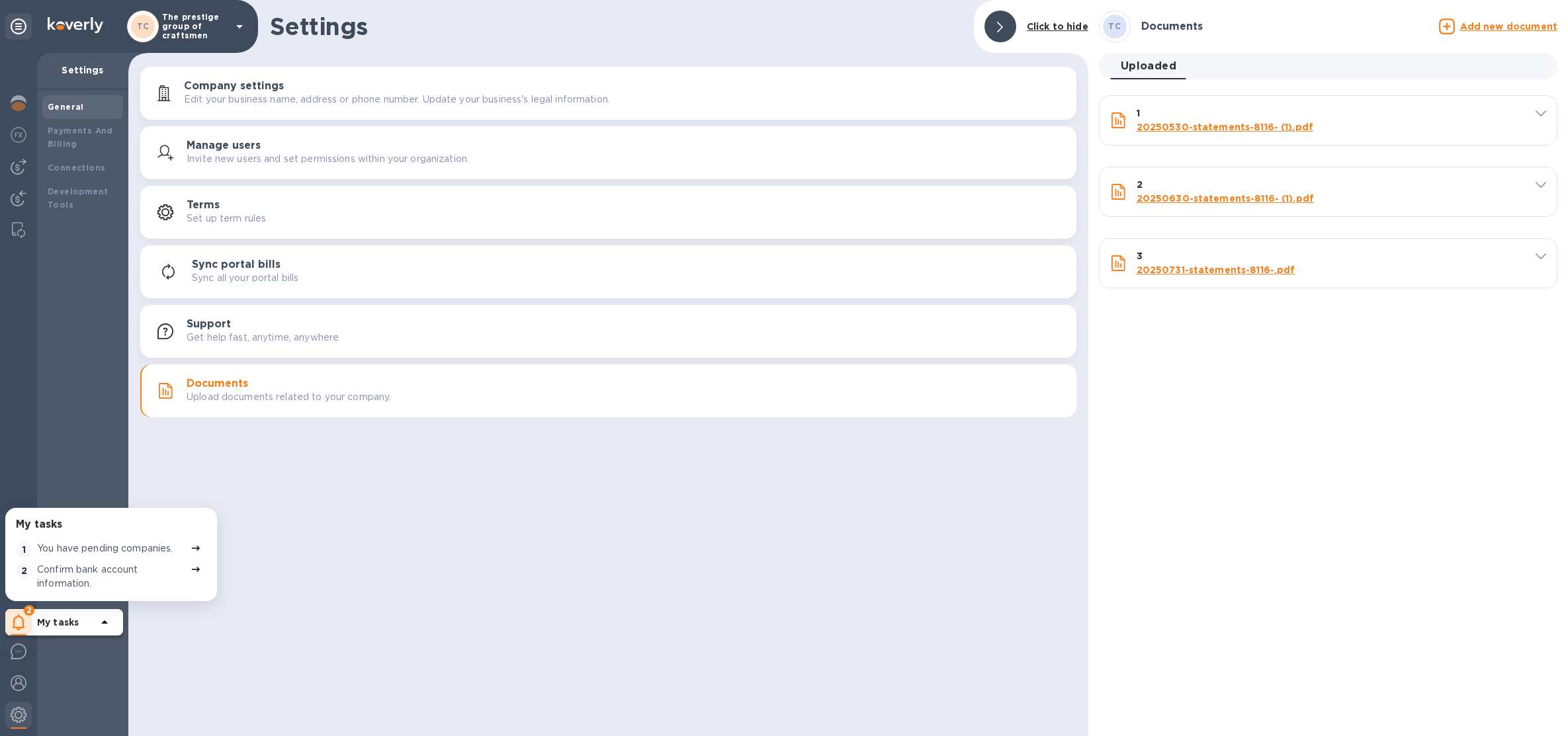
click at [1496, 32] on p "Add new document" at bounding box center [1509, 26] width 97 height 13
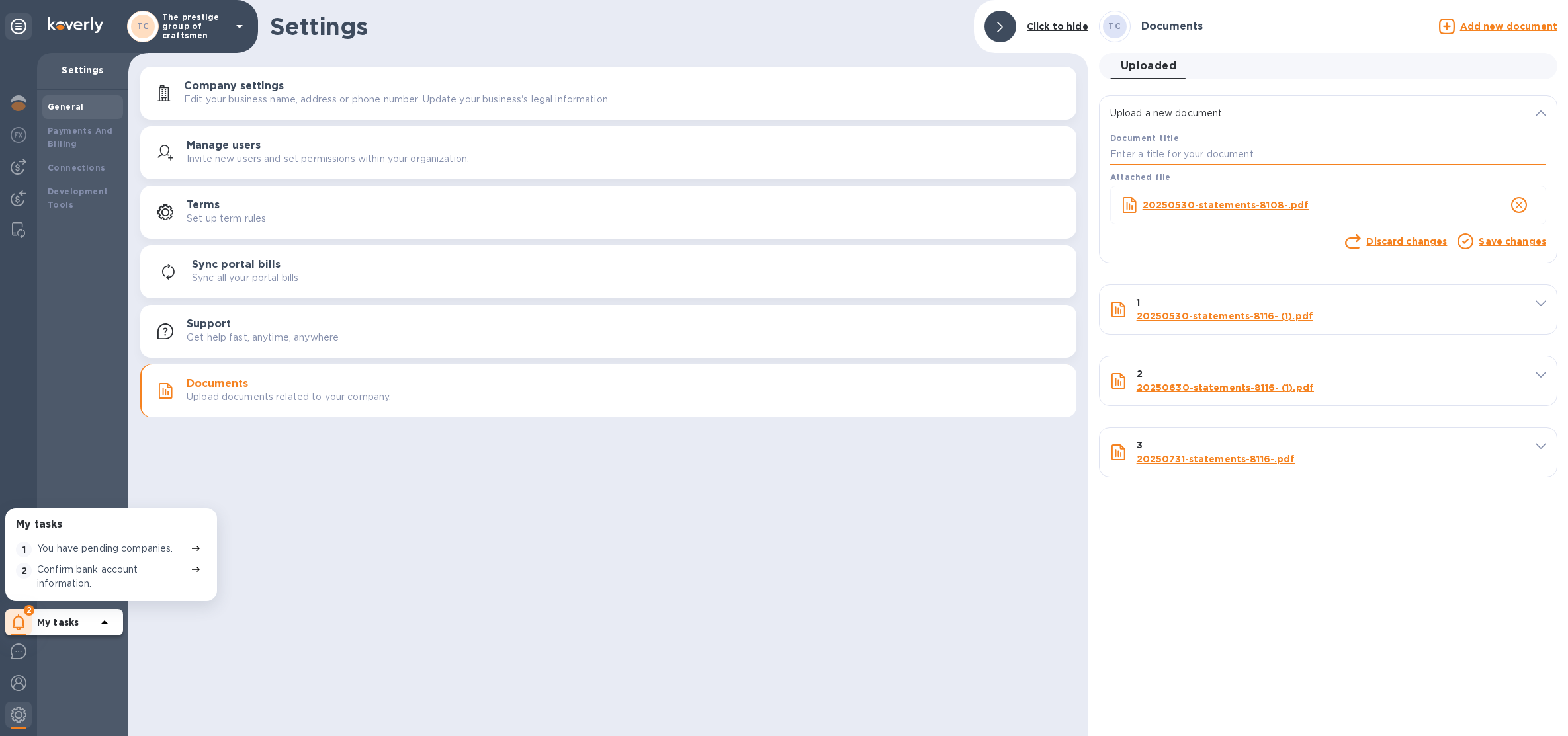
click at [1382, 163] on input "text" at bounding box center [1328, 155] width 436 height 20
type input "4"
click at [1516, 243] on link "Save changes" at bounding box center [1512, 241] width 67 height 10
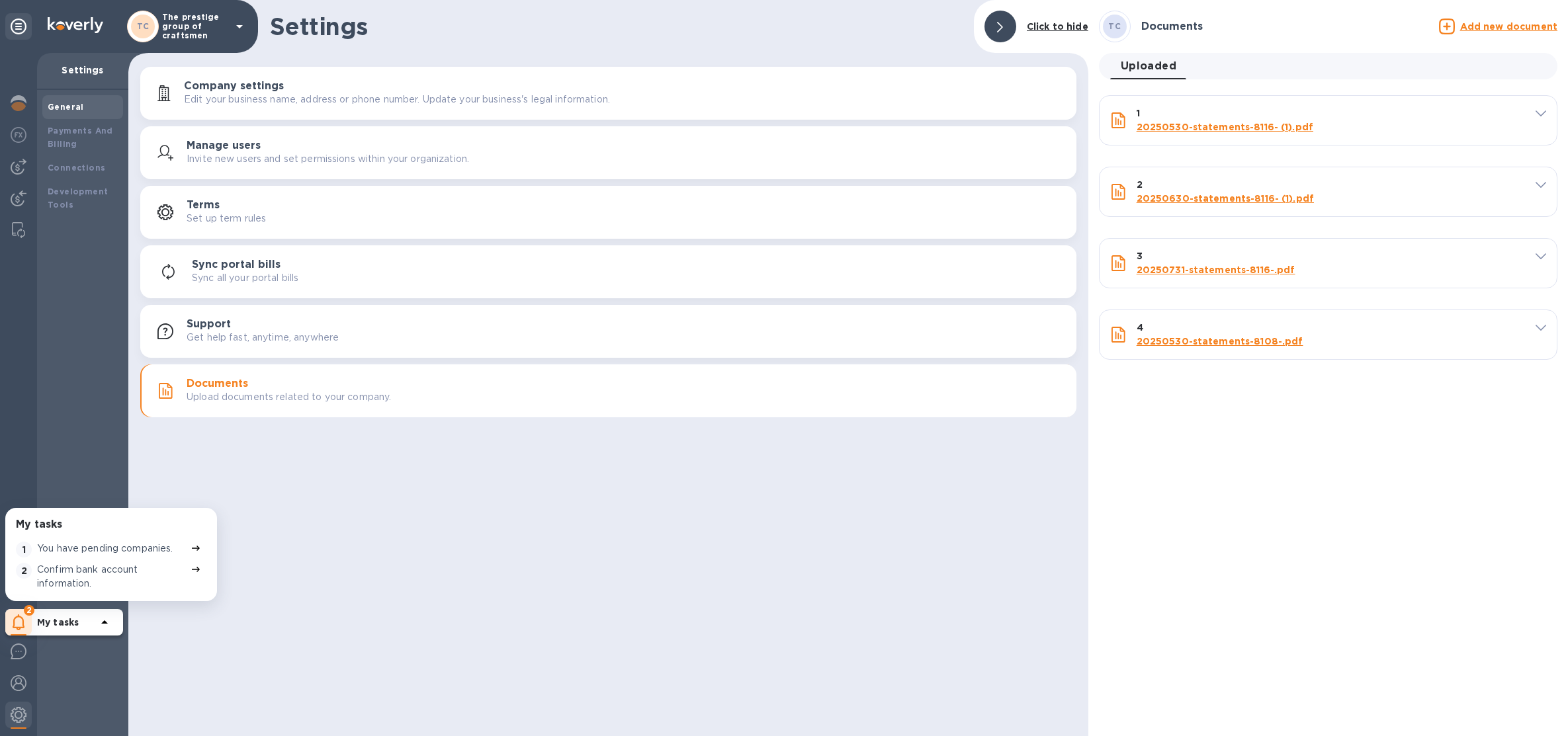
click at [1467, 26] on u "Add new document" at bounding box center [1509, 26] width 97 height 10
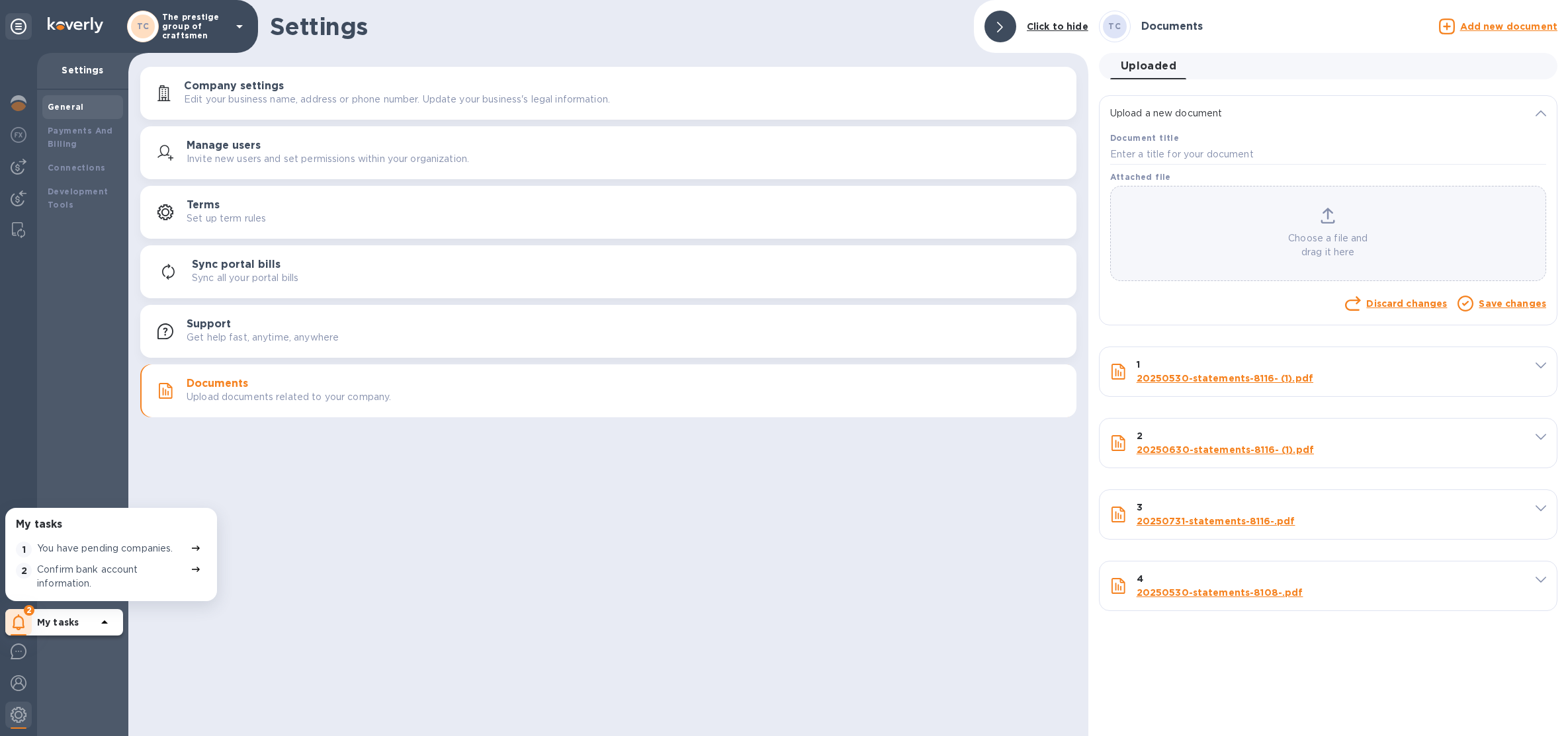
click at [1473, 29] on u "Add new document" at bounding box center [1509, 26] width 97 height 10
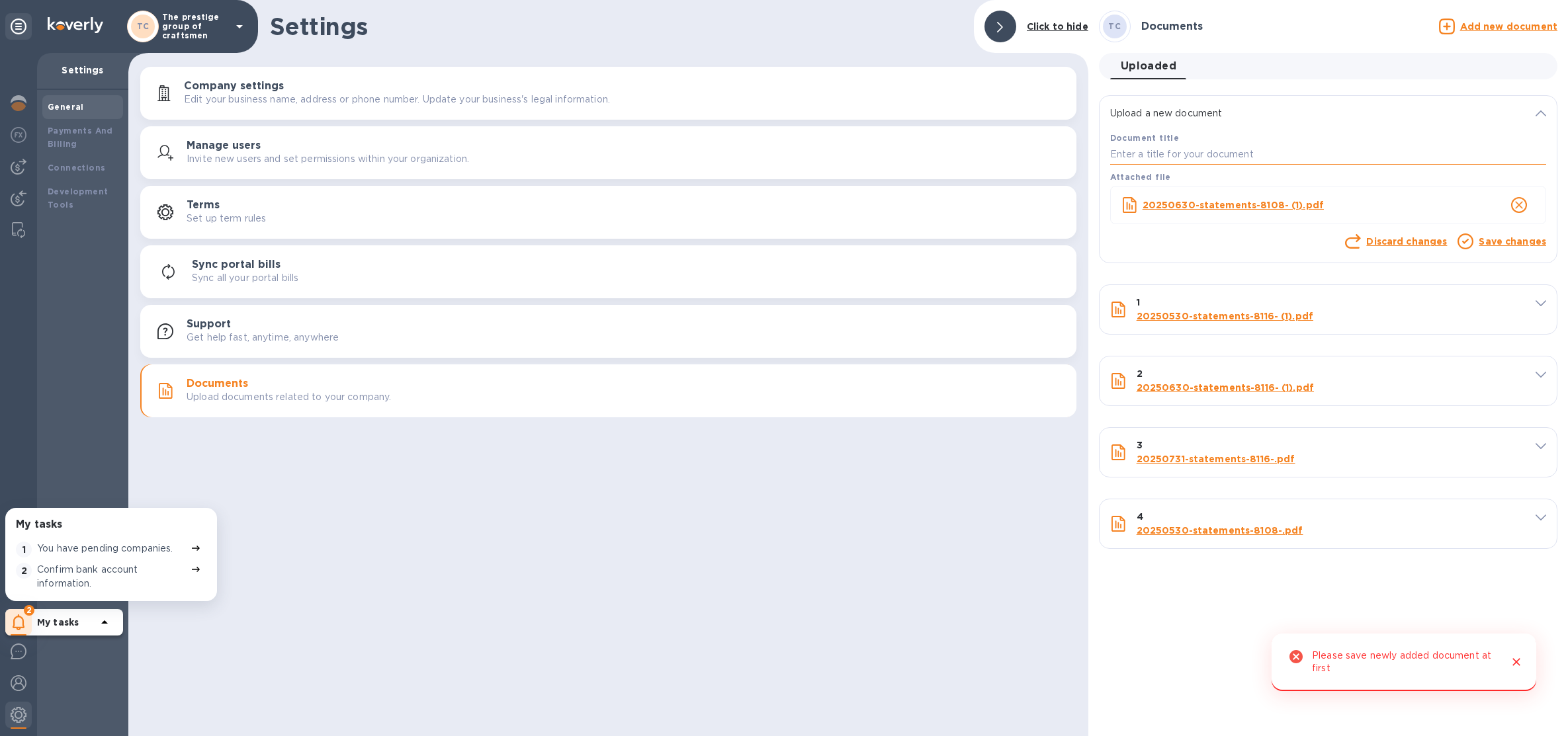
click at [1243, 161] on input "text" at bounding box center [1328, 155] width 436 height 20
type input "5"
click at [1505, 245] on link "Save changes" at bounding box center [1512, 241] width 67 height 10
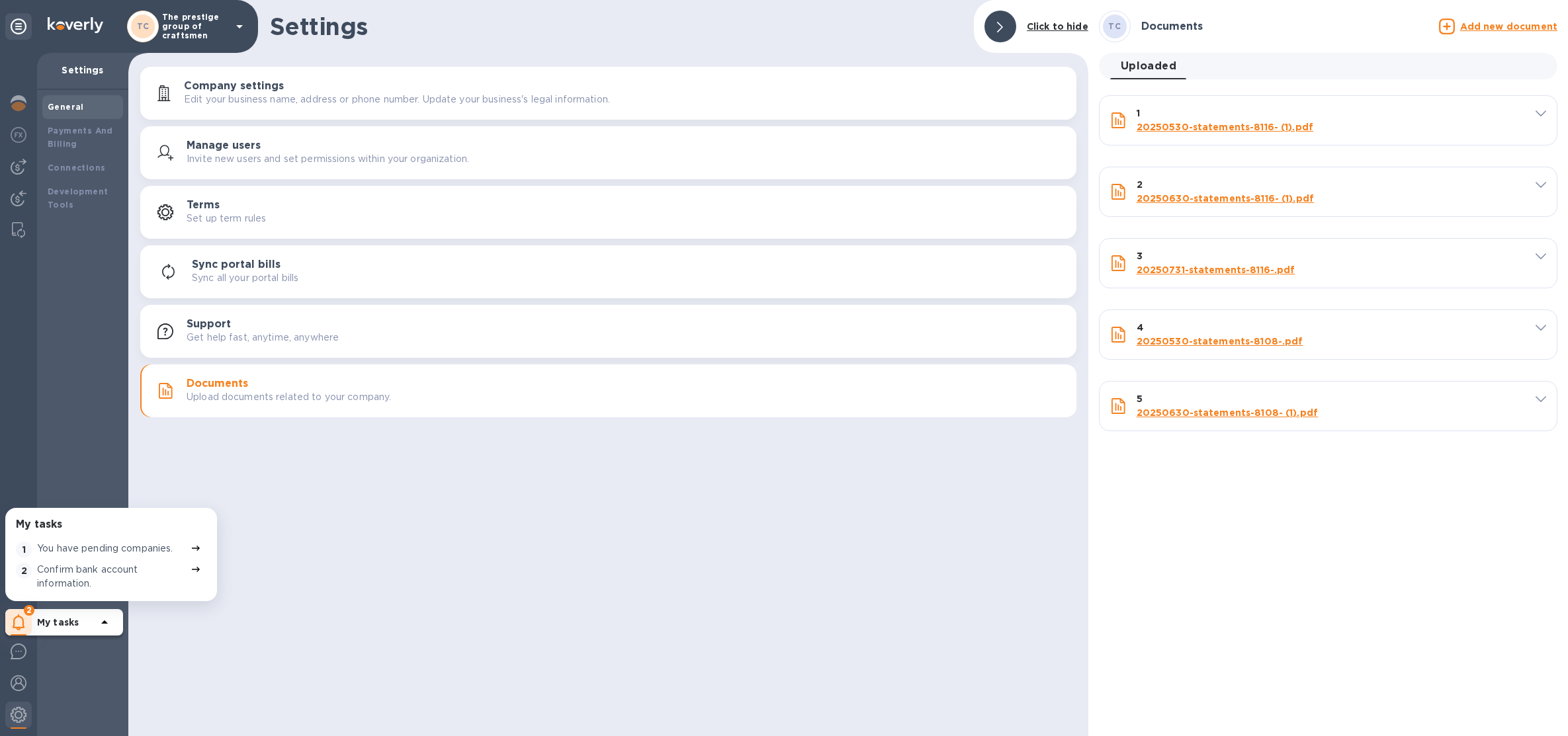
click at [1493, 35] on div "Add new document" at bounding box center [1498, 26] width 124 height 21
click at [1495, 26] on u "Add new document" at bounding box center [1509, 26] width 97 height 10
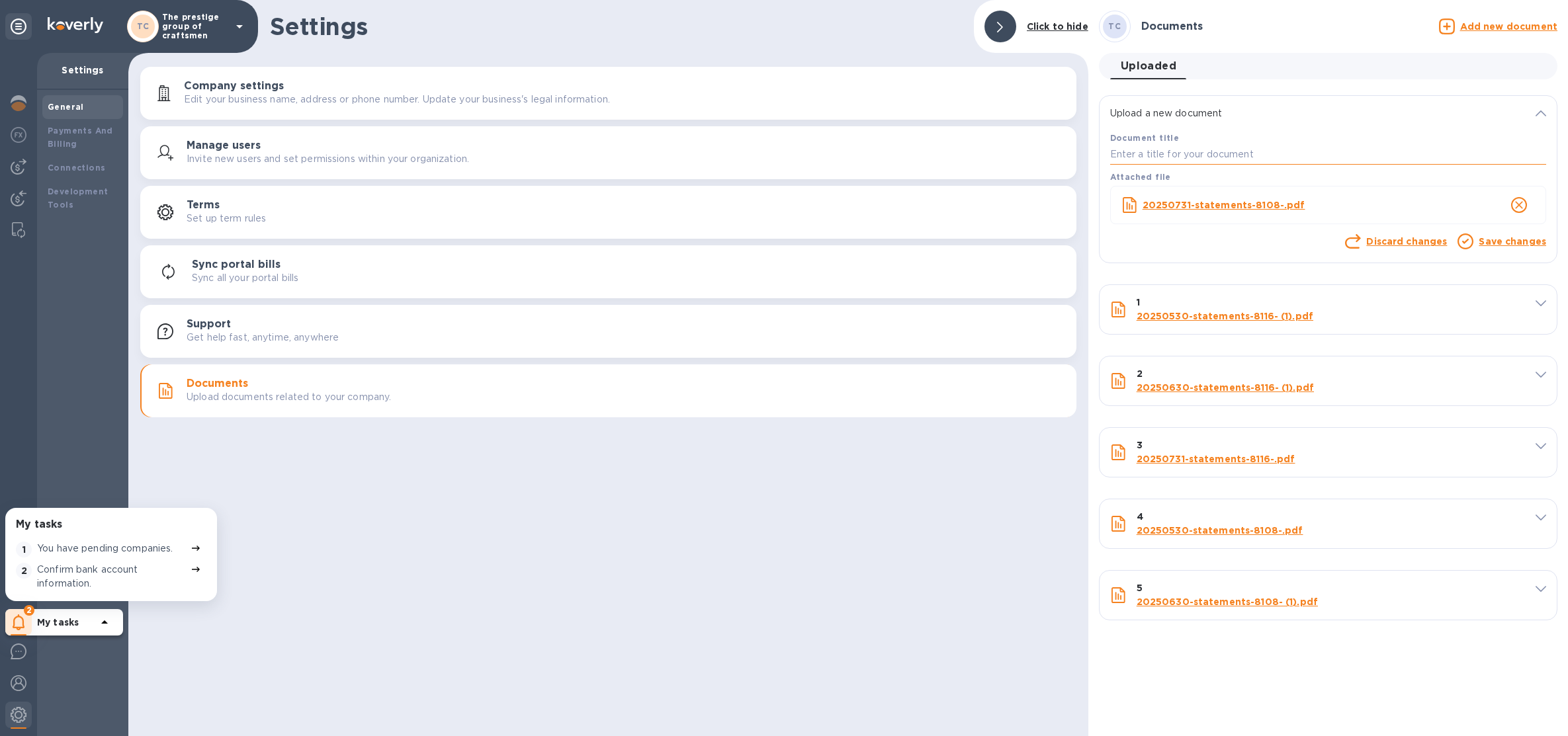
click at [1335, 156] on input "text" at bounding box center [1328, 155] width 436 height 20
type input "6"
click at [1522, 235] on p "Save changes" at bounding box center [1512, 242] width 67 height 14
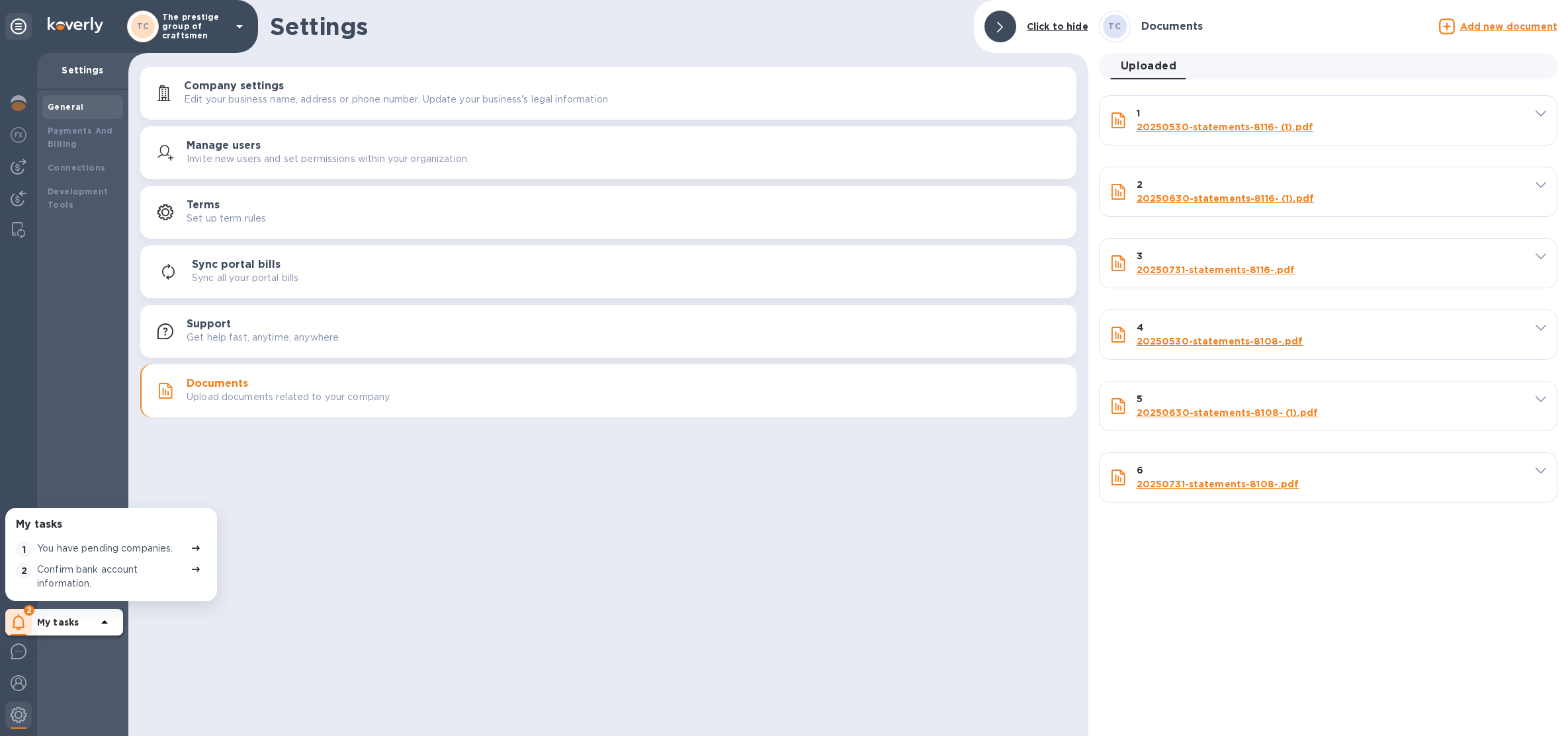
click at [1493, 23] on u "Add new document" at bounding box center [1509, 26] width 97 height 10
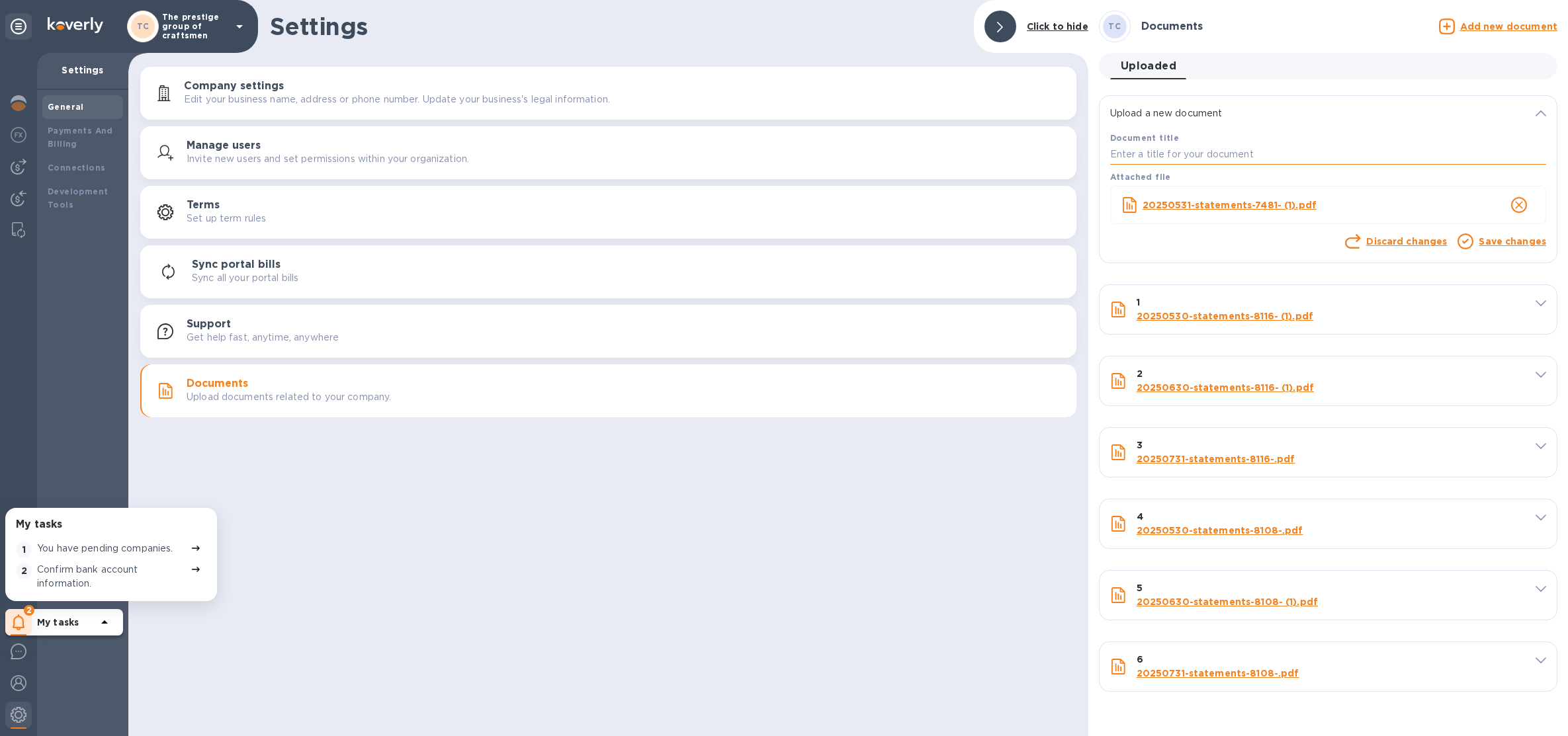
click at [1306, 157] on input "text" at bounding box center [1328, 155] width 436 height 20
type input "8"
click at [1492, 245] on link "Save changes" at bounding box center [1512, 241] width 67 height 10
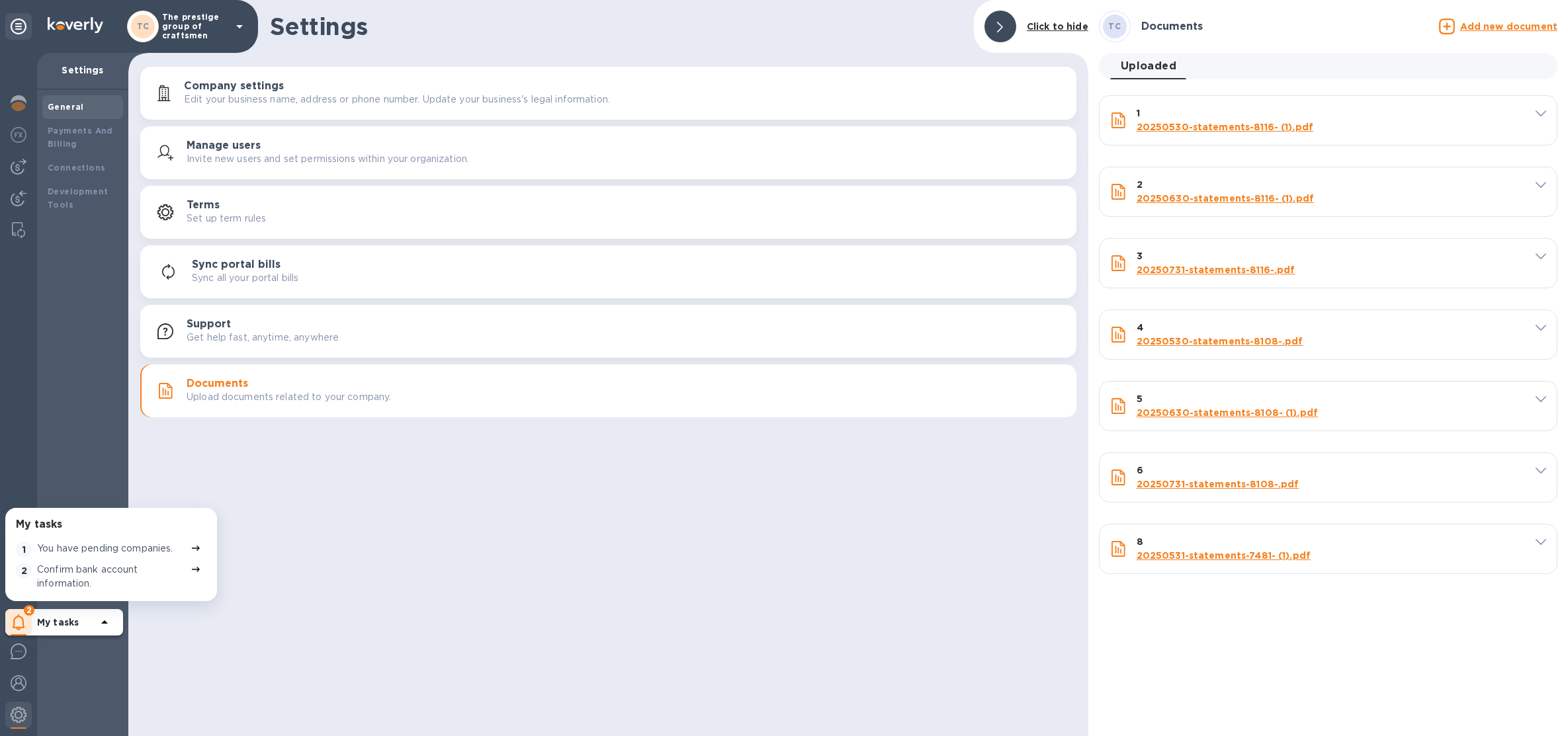
click at [1484, 27] on u "Add new document" at bounding box center [1509, 26] width 97 height 10
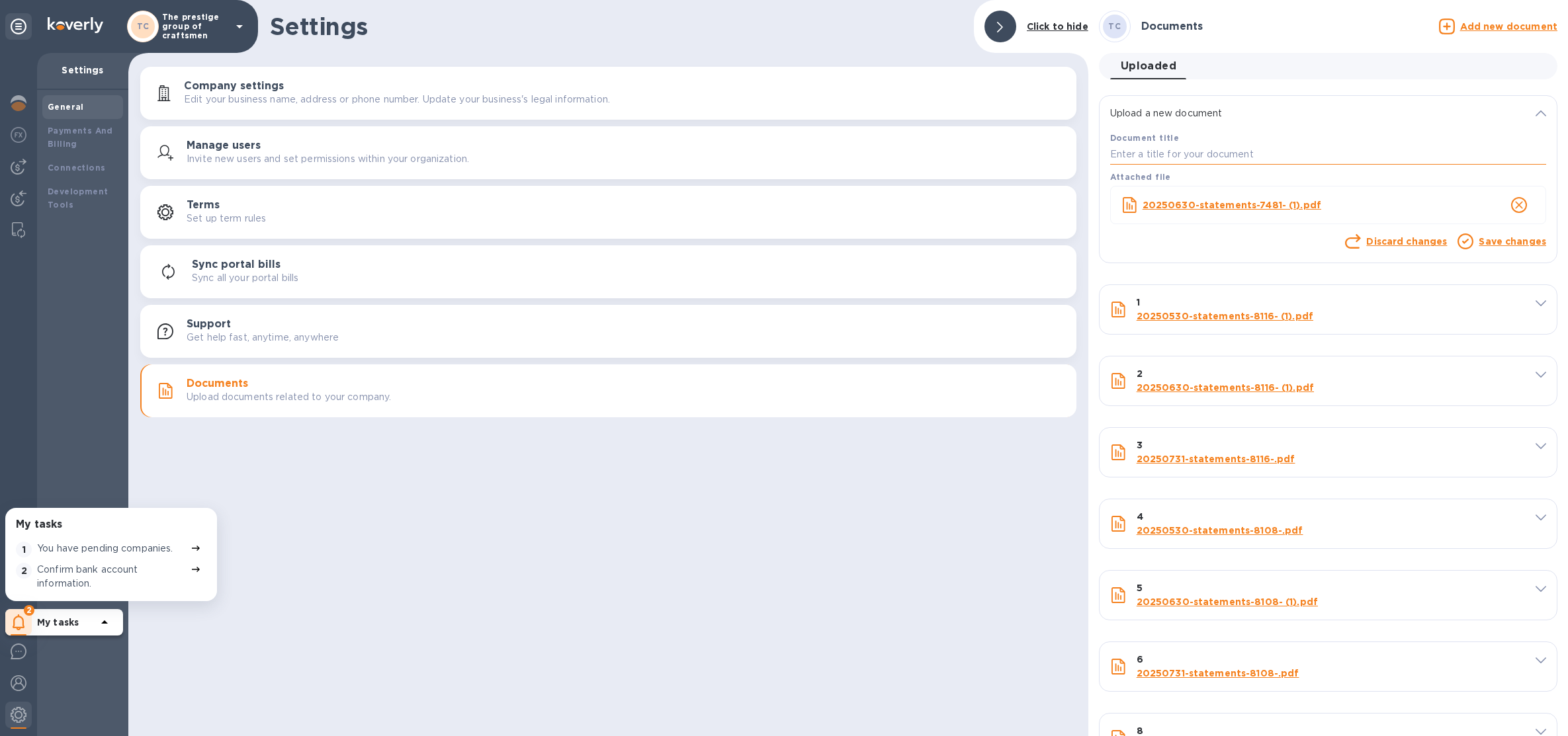
click at [1279, 164] on input "text" at bounding box center [1328, 155] width 436 height 20
type input "9"
click at [1496, 240] on link "Save changes" at bounding box center [1512, 241] width 67 height 10
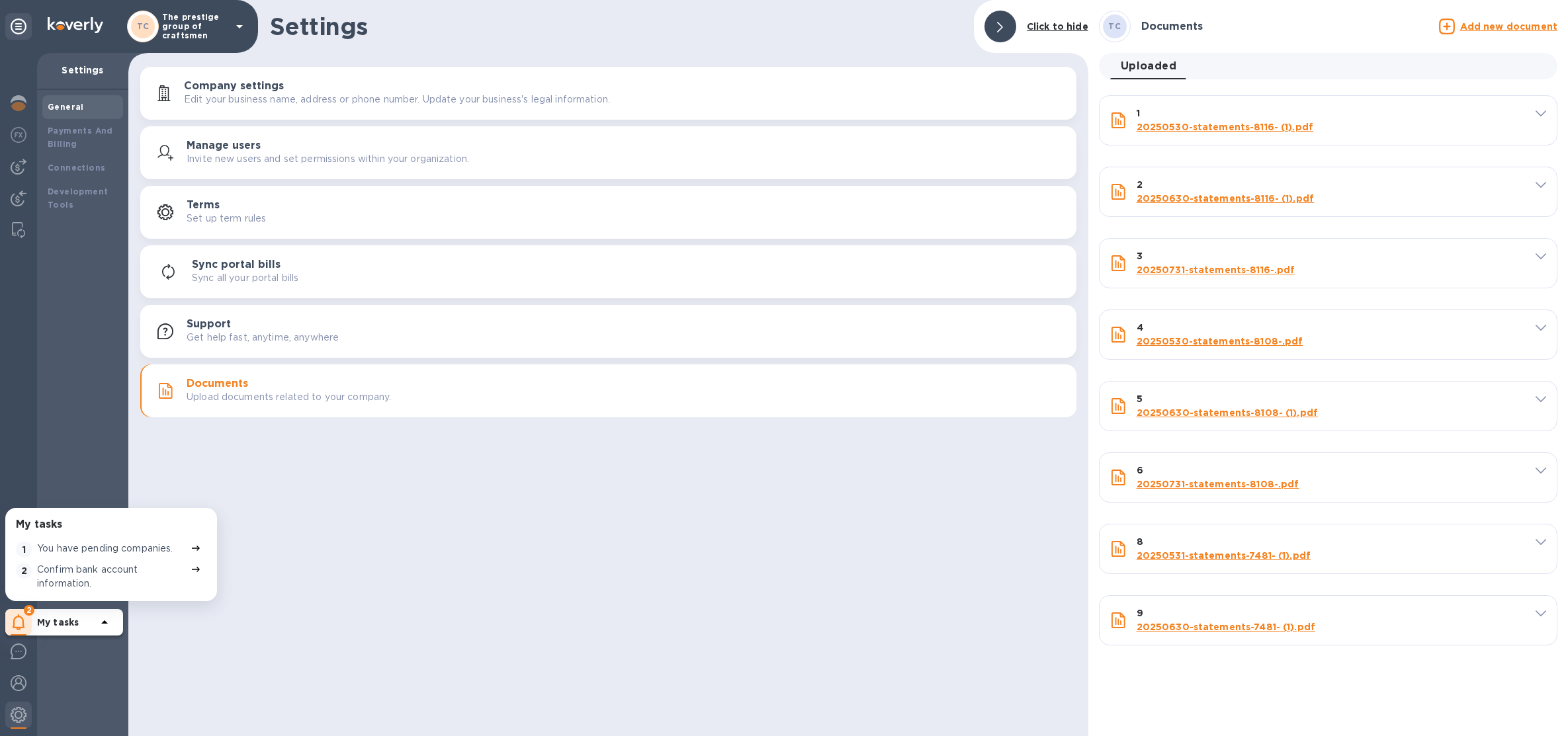
click at [1491, 23] on u "Add new document" at bounding box center [1509, 26] width 97 height 10
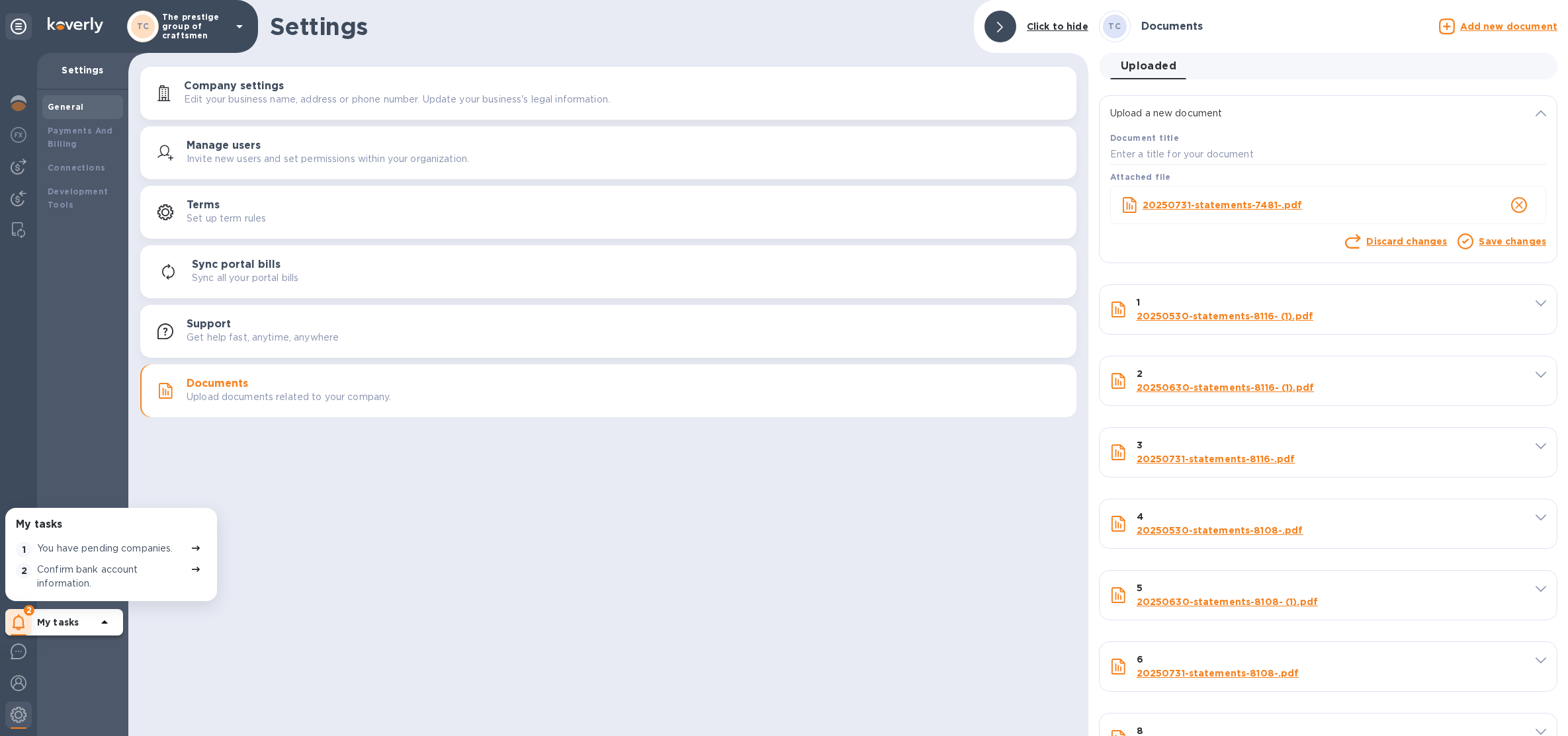
click at [1383, 133] on div "Document title" at bounding box center [1328, 147] width 441 height 39
click at [1368, 157] on input "text" at bounding box center [1328, 155] width 436 height 20
type input "10"
click at [1504, 240] on link "Save changes" at bounding box center [1512, 241] width 67 height 10
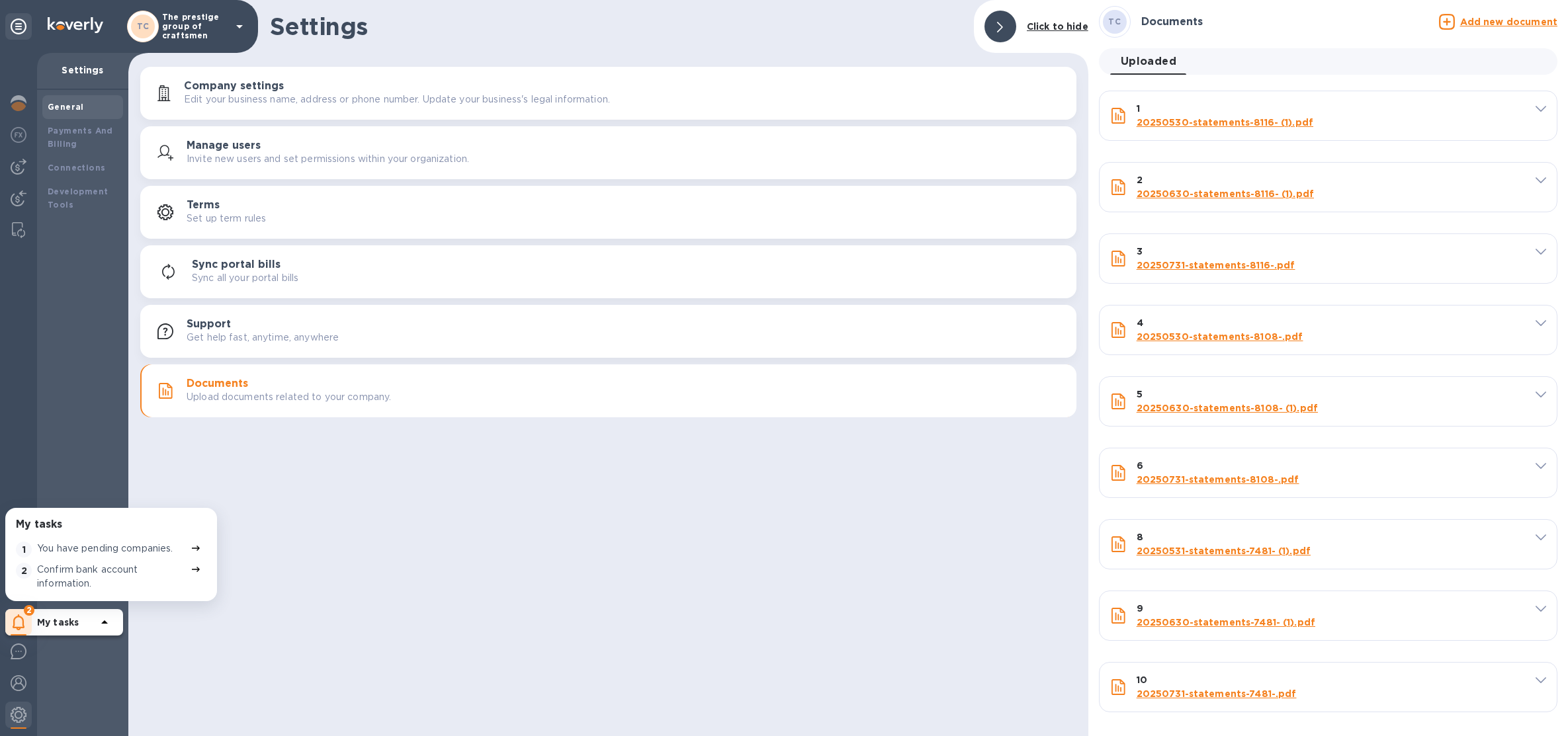
scroll to position [10, 0]
click at [197, 29] on p "The prestige group of craftsmen" at bounding box center [195, 26] width 66 height 28
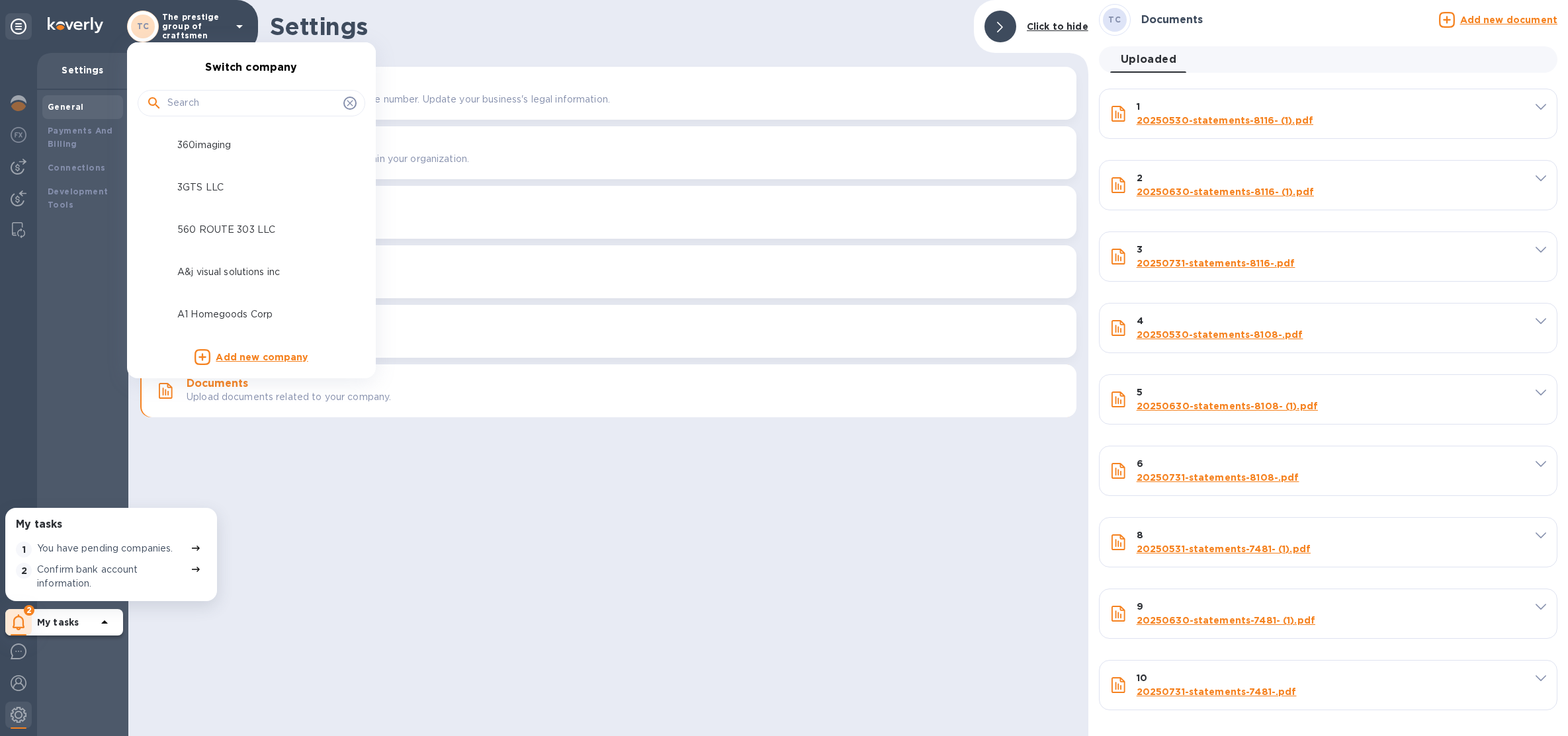
click at [231, 95] on input "text" at bounding box center [252, 103] width 171 height 20
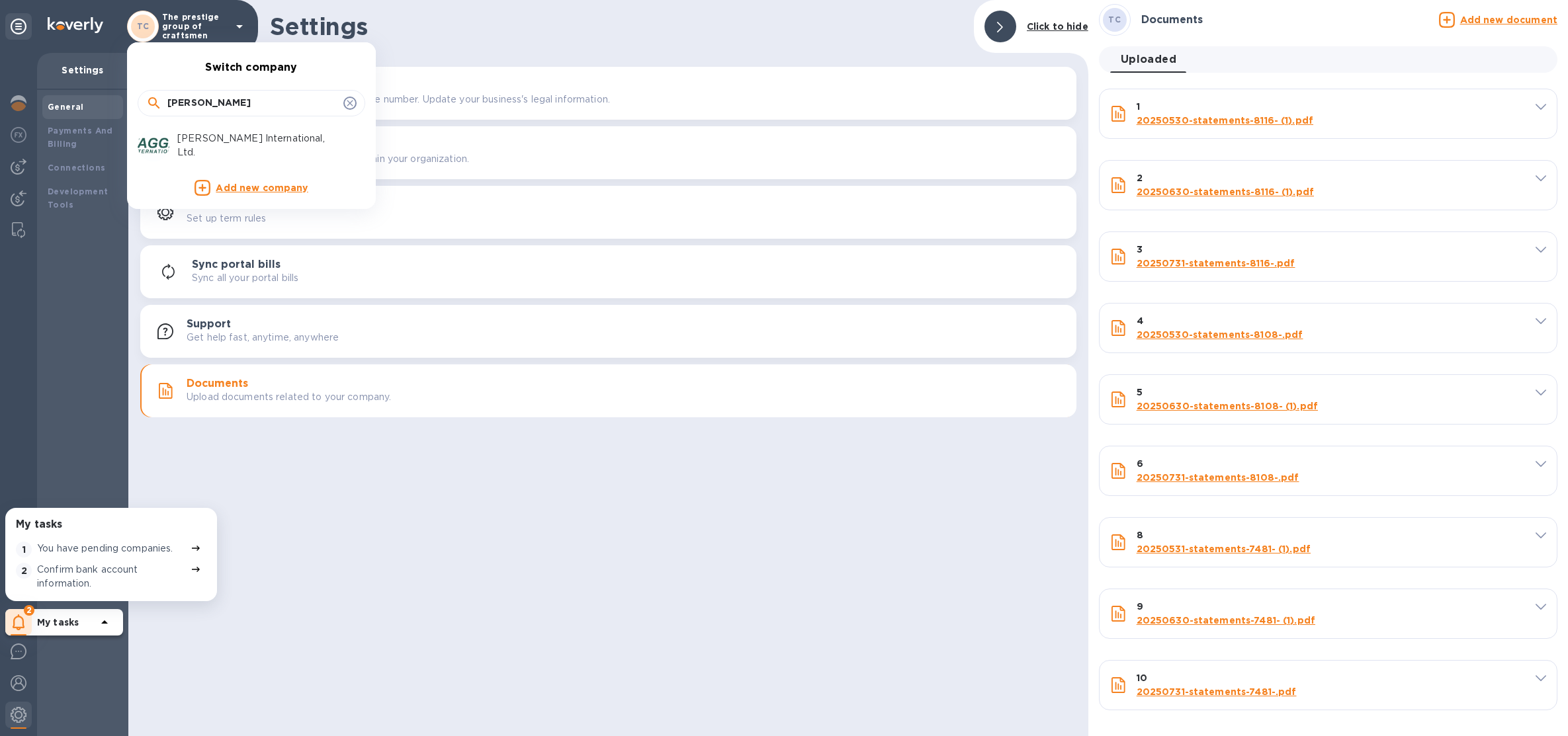
type input "taggart"
click at [220, 135] on div "Taggart International, Ltd." at bounding box center [241, 145] width 207 height 31
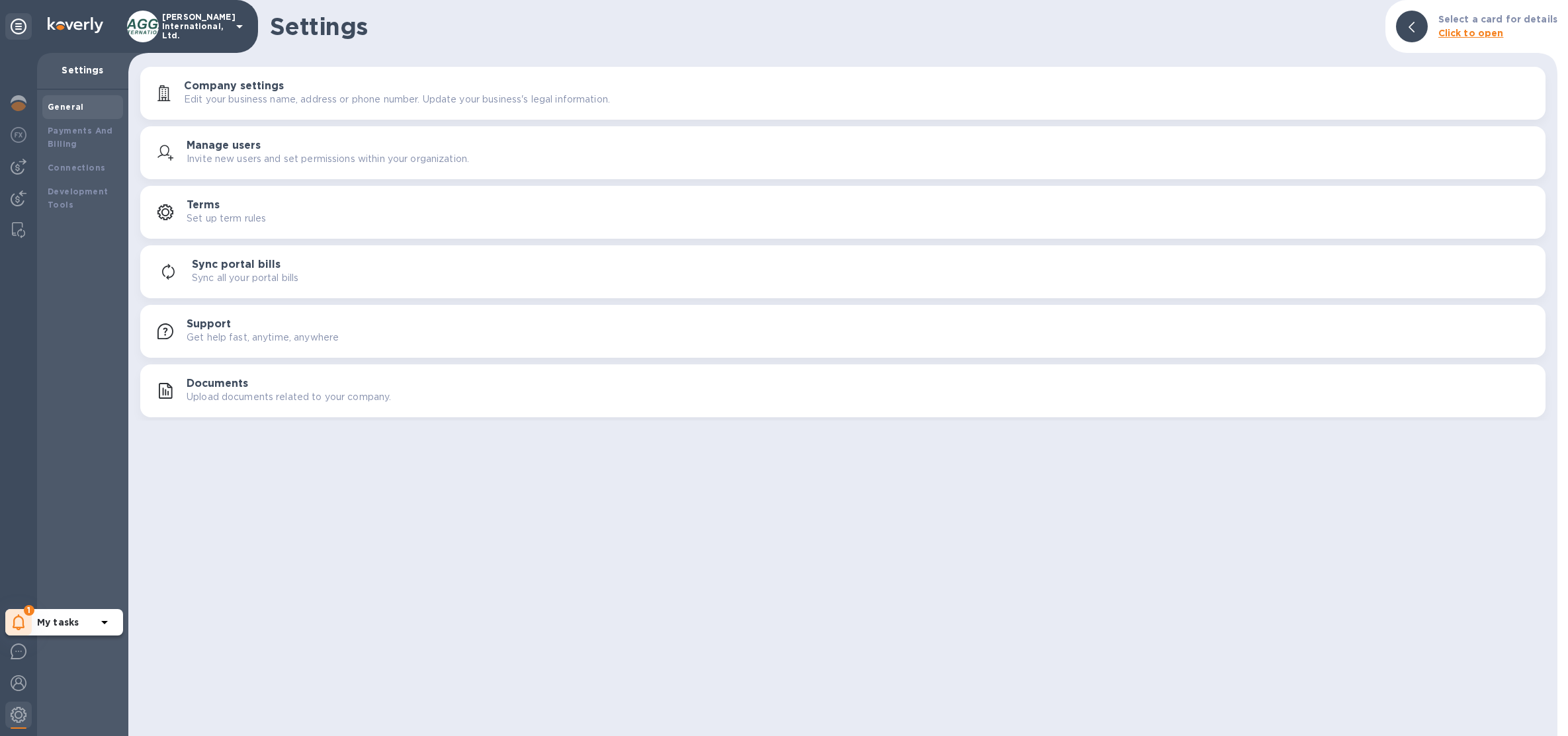
click at [21, 614] on icon at bounding box center [18, 622] width 12 height 16
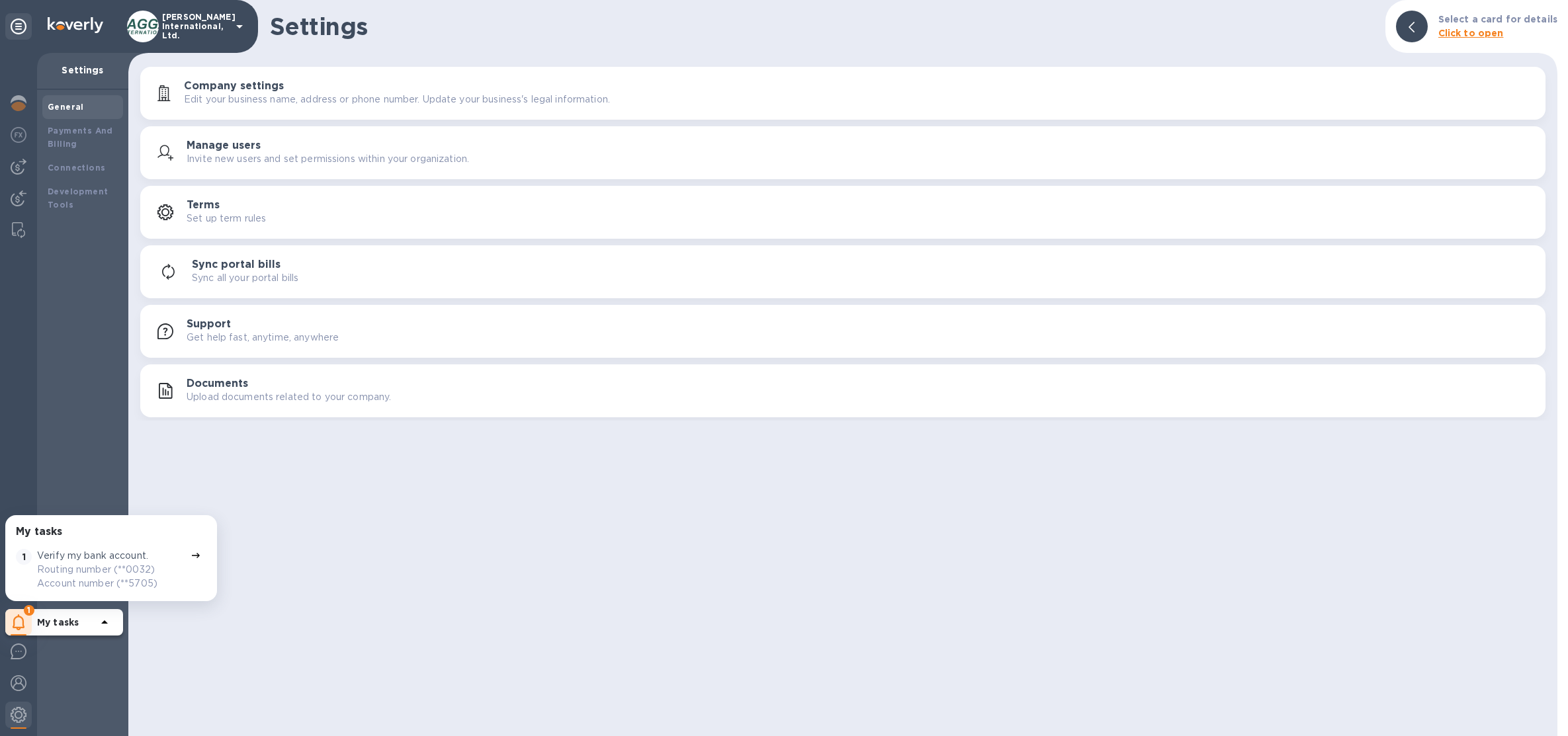
click at [194, 15] on p "[PERSON_NAME] International, Ltd." at bounding box center [195, 26] width 66 height 28
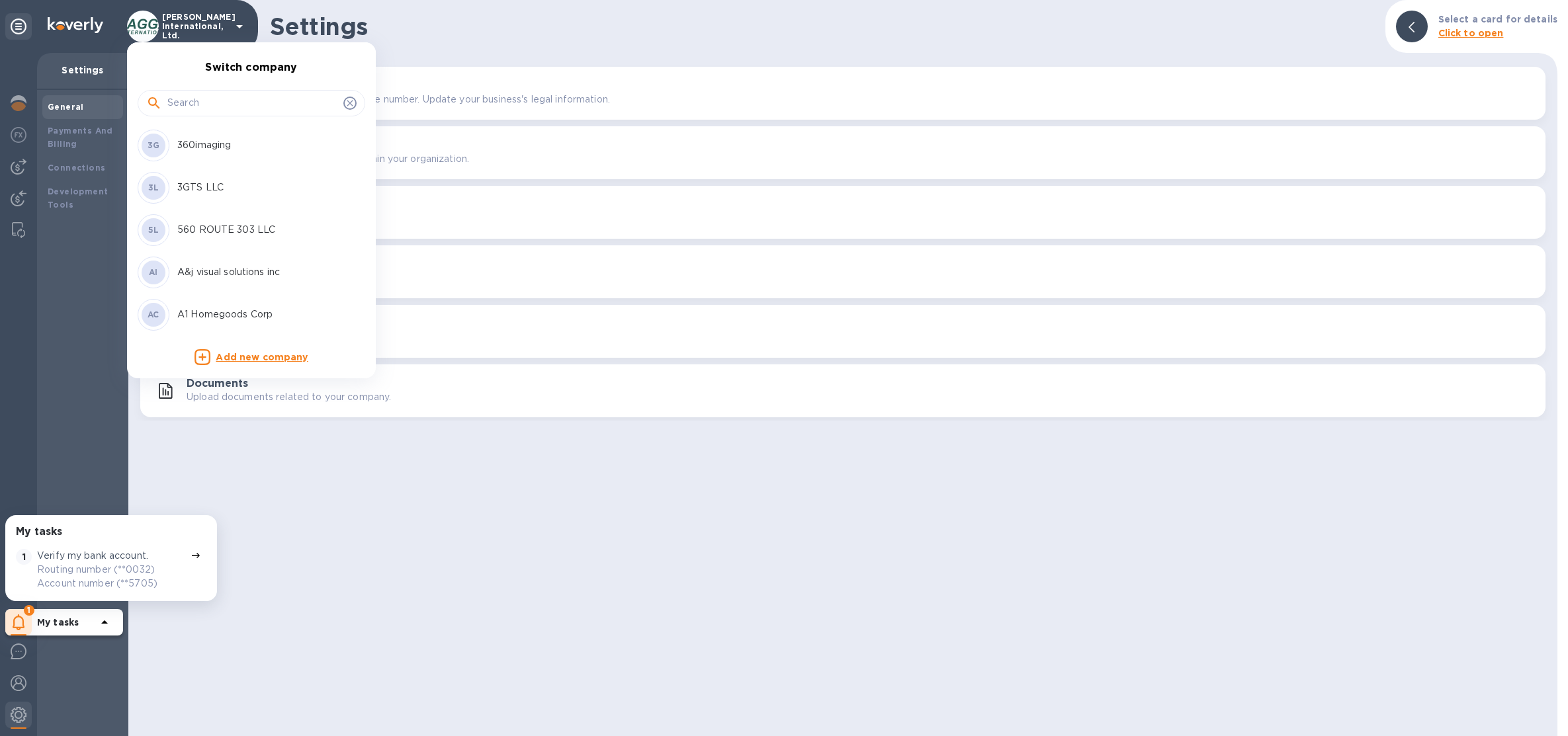
click at [204, 93] on input "text" at bounding box center [252, 103] width 171 height 20
type input "m"
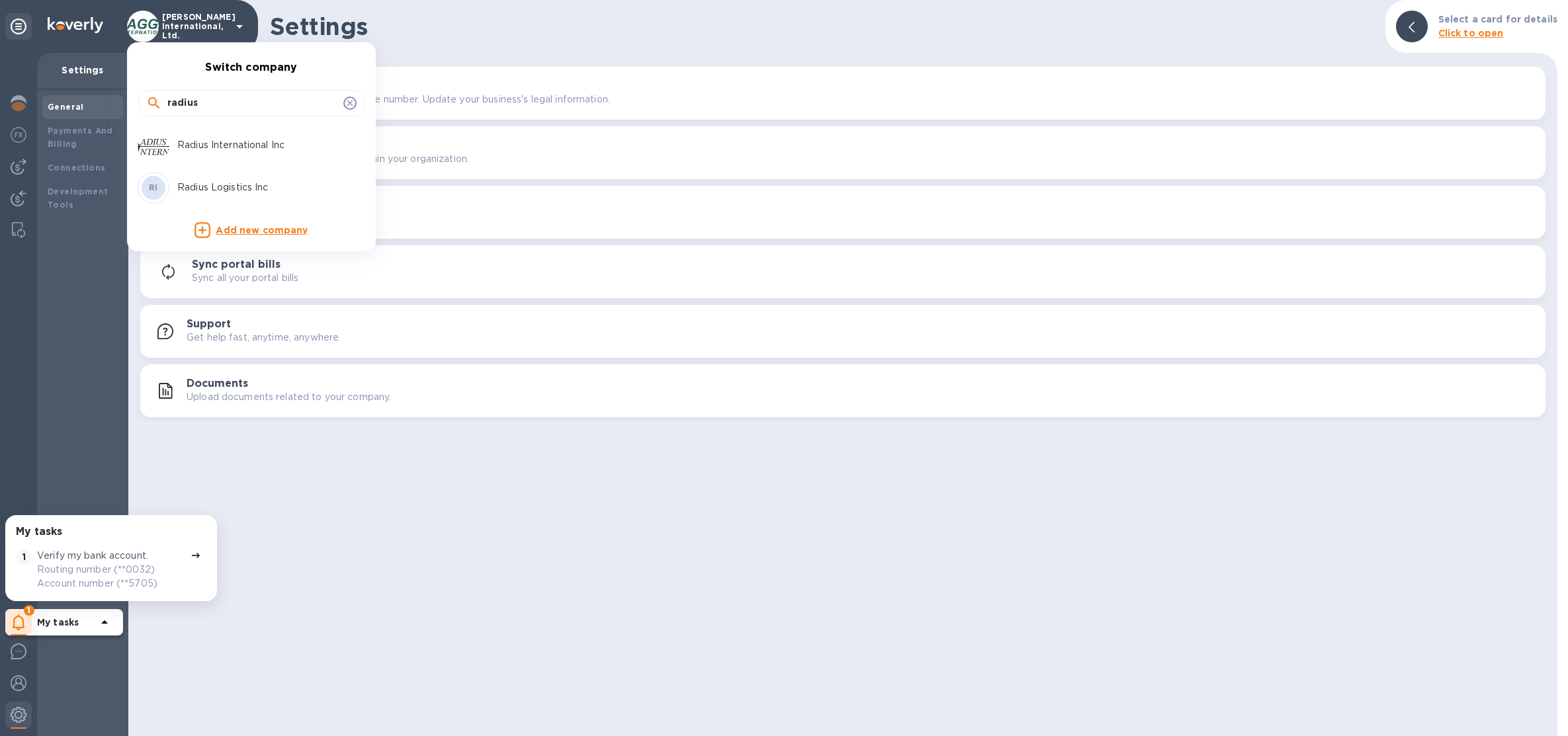
type input "radius"
click at [230, 139] on p "Radius International Inc" at bounding box center [261, 145] width 167 height 14
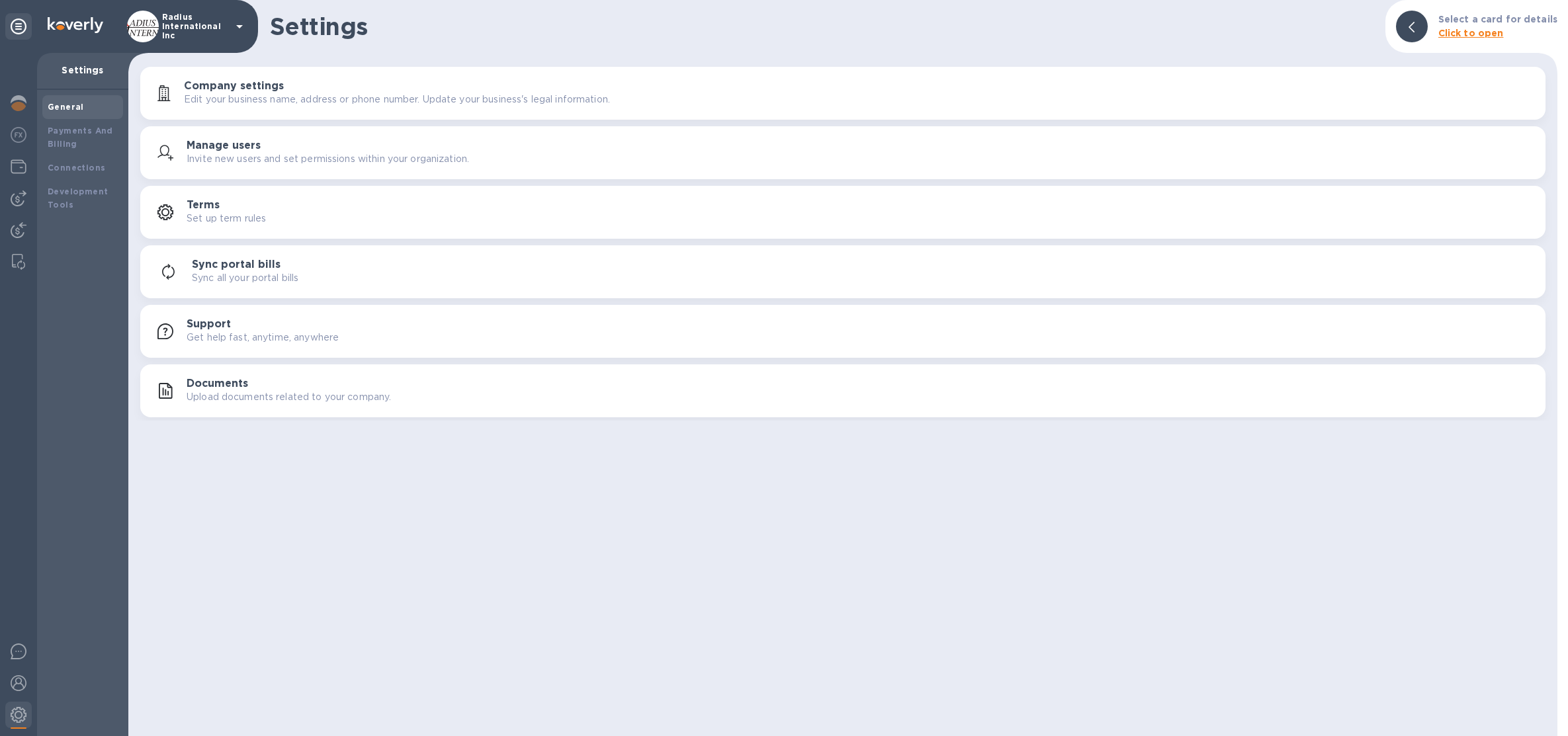
drag, startPoint x: 81, startPoint y: 146, endPoint x: 138, endPoint y: 122, distance: 61.8
click at [81, 146] on div "Payments And Billing" at bounding box center [83, 138] width 70 height 26
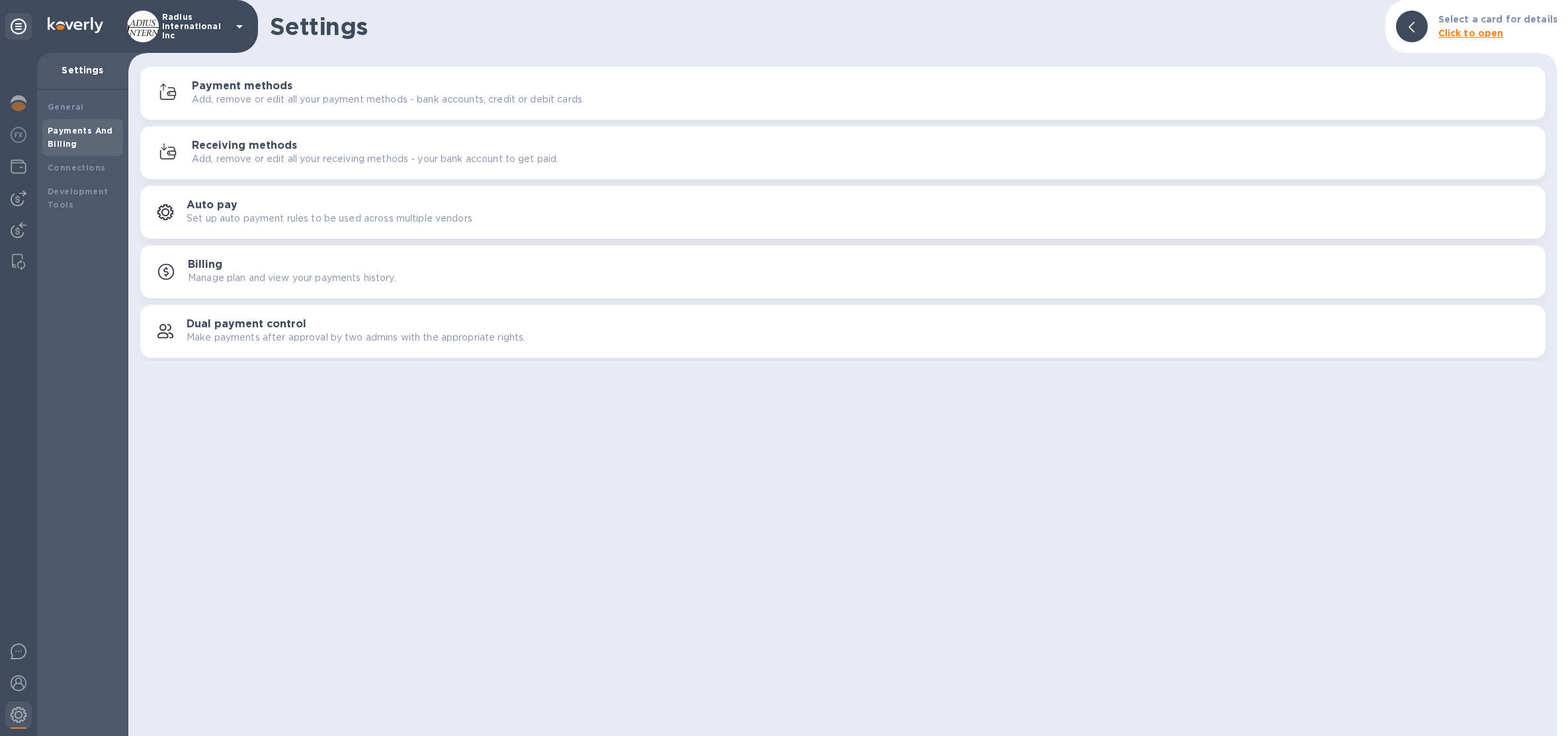
click at [263, 105] on p "Add, remove or edit all your payment methods - bank accounts, credit or debit c…" at bounding box center [388, 99] width 393 height 14
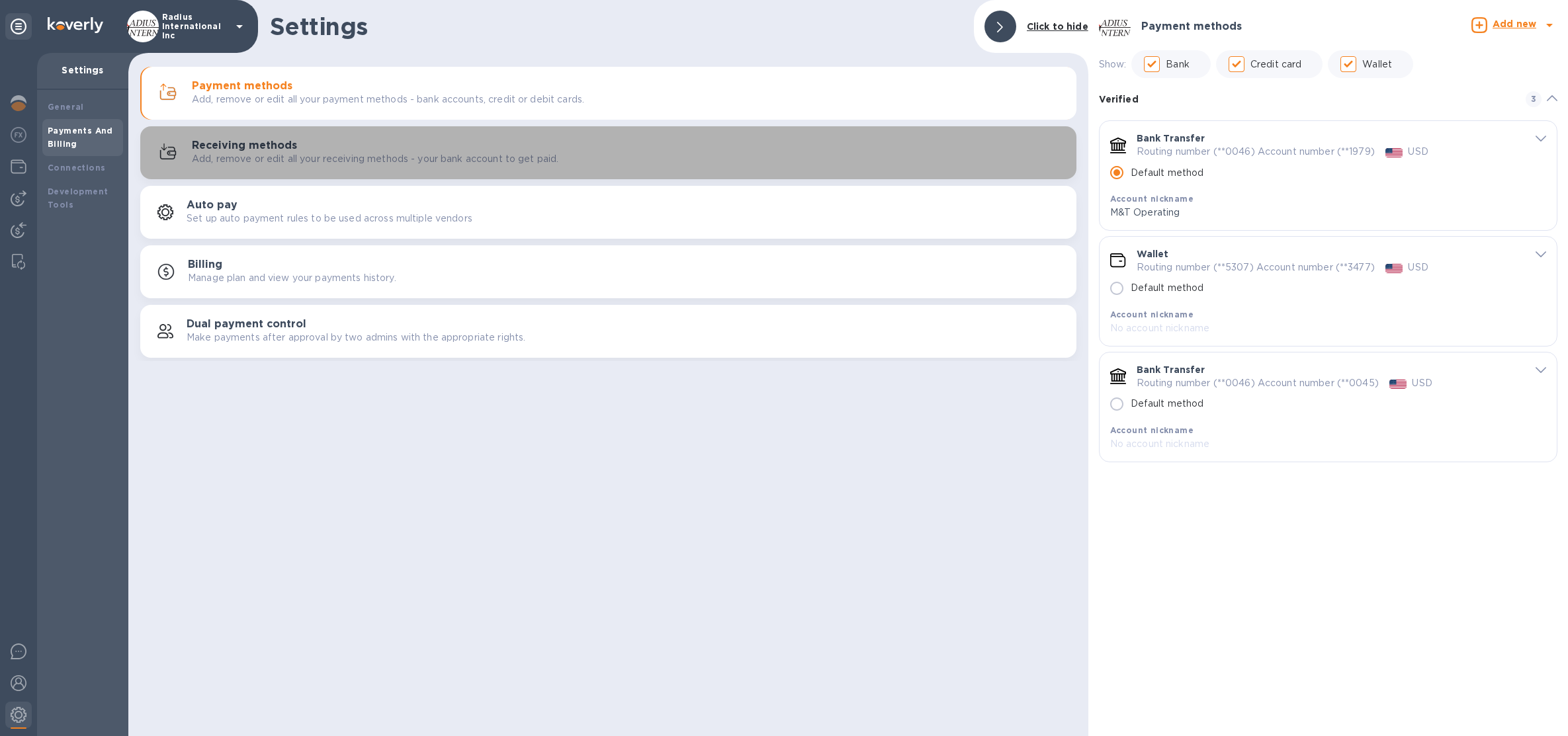
click at [493, 171] on button "Receiving methods Add, remove or edit all your receiving methods - your bank ac…" at bounding box center [608, 152] width 936 height 53
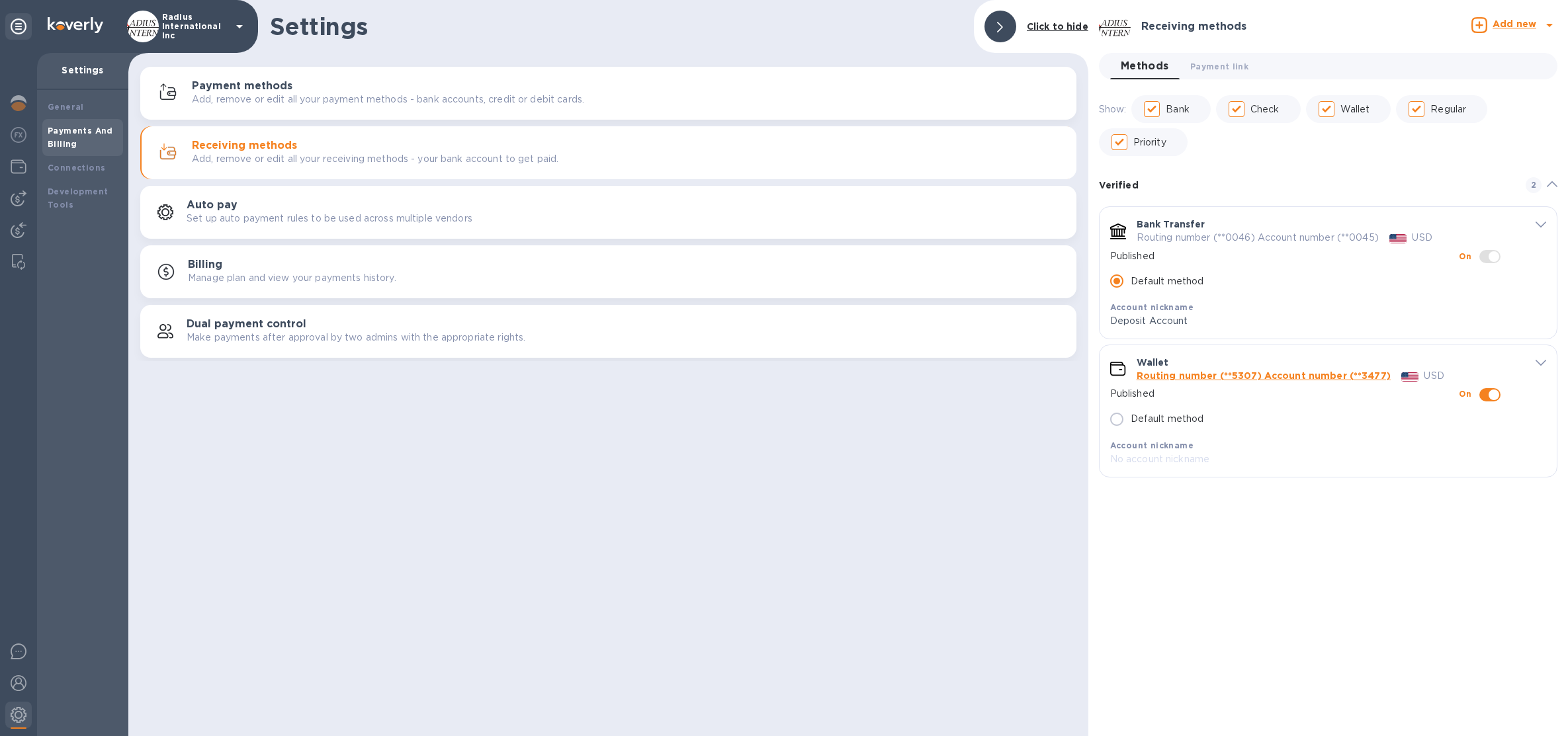
click at [1543, 222] on icon "default-method" at bounding box center [1541, 225] width 10 height 6
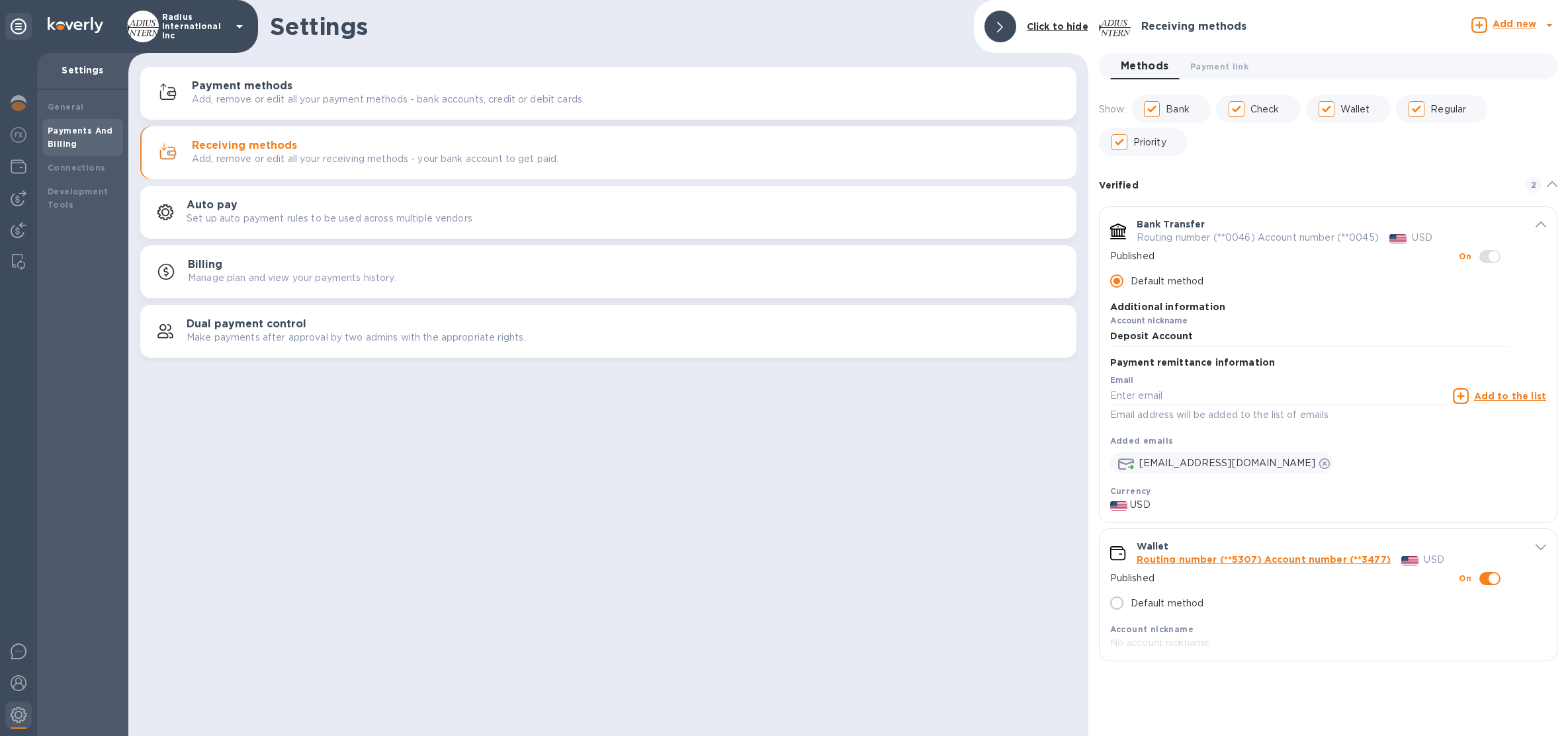
click at [208, 37] on p "Radius International Inc" at bounding box center [195, 26] width 66 height 28
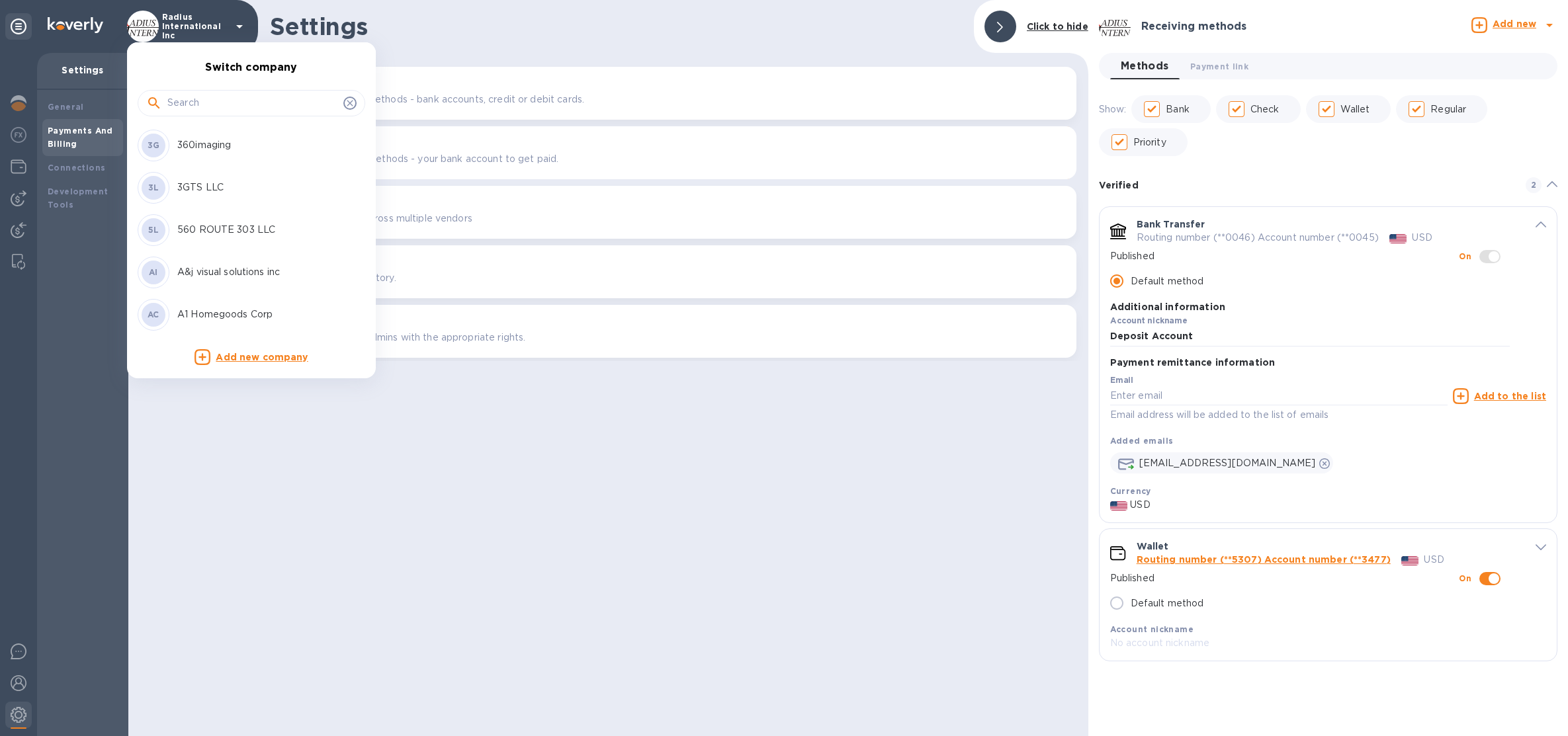
click at [237, 108] on input "text" at bounding box center [252, 103] width 171 height 20
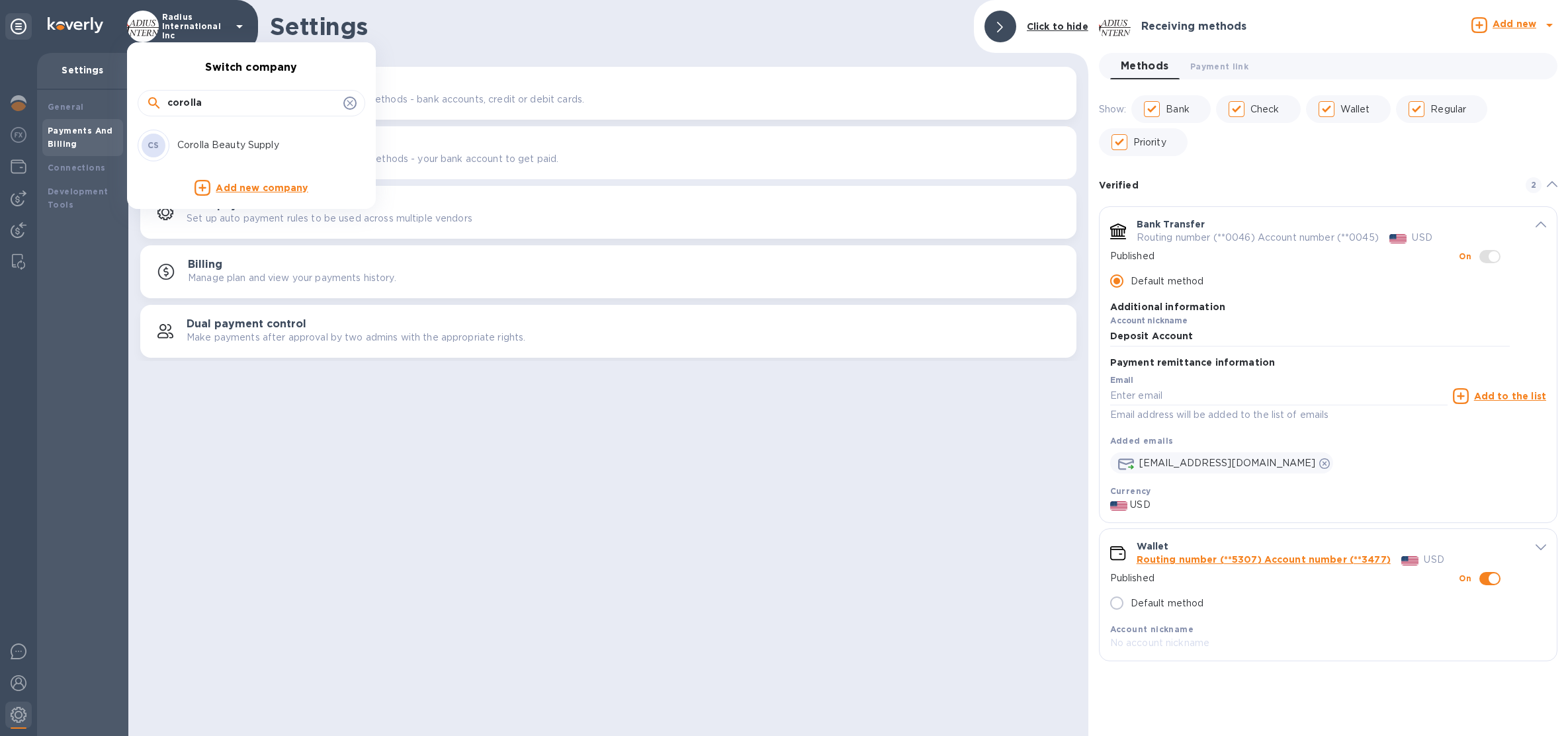
type input "corolla"
click at [250, 144] on p "Corolla Beauty Supply" at bounding box center [261, 145] width 167 height 14
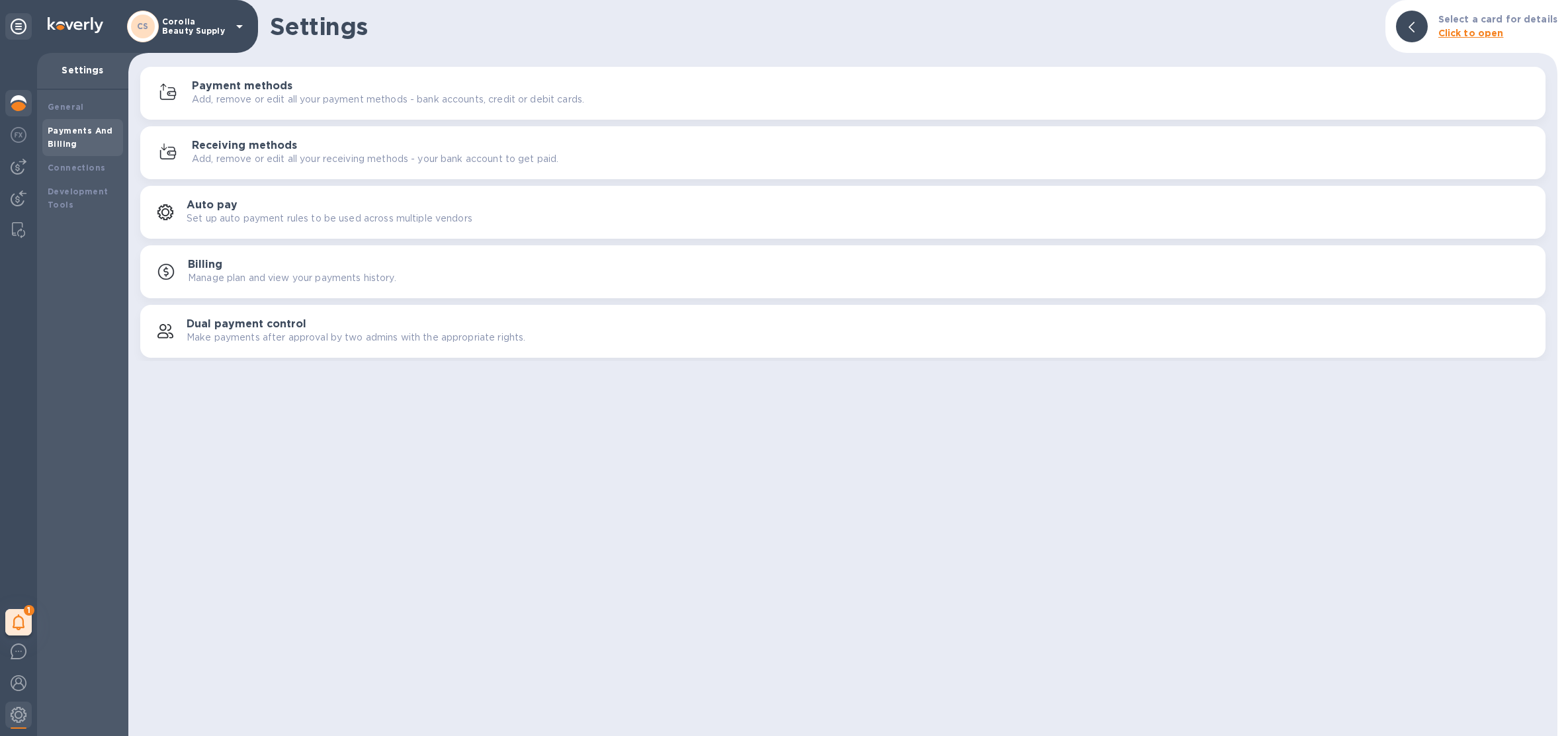
click at [19, 99] on img at bounding box center [18, 103] width 16 height 16
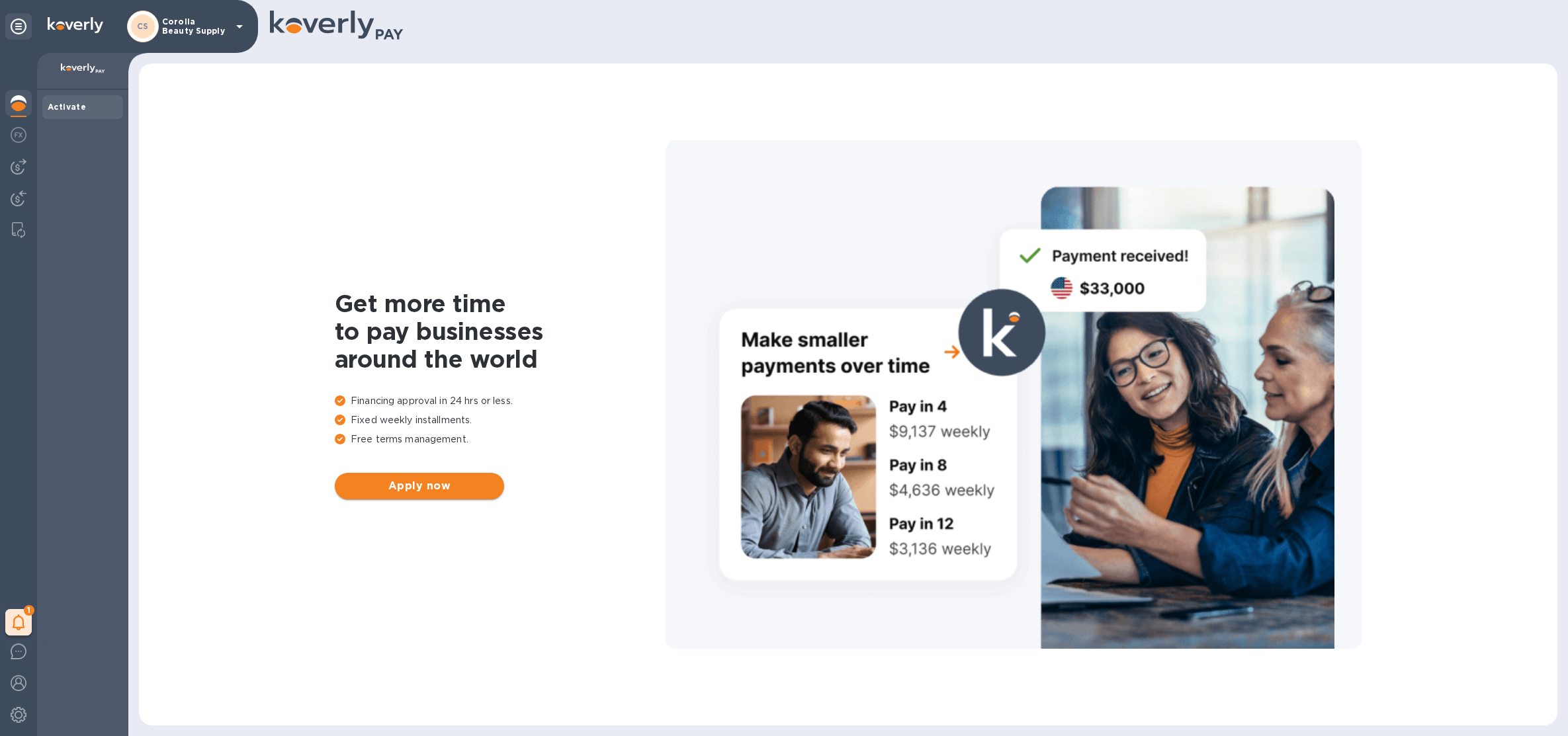
click at [355, 497] on button "Apply now" at bounding box center [419, 486] width 169 height 26
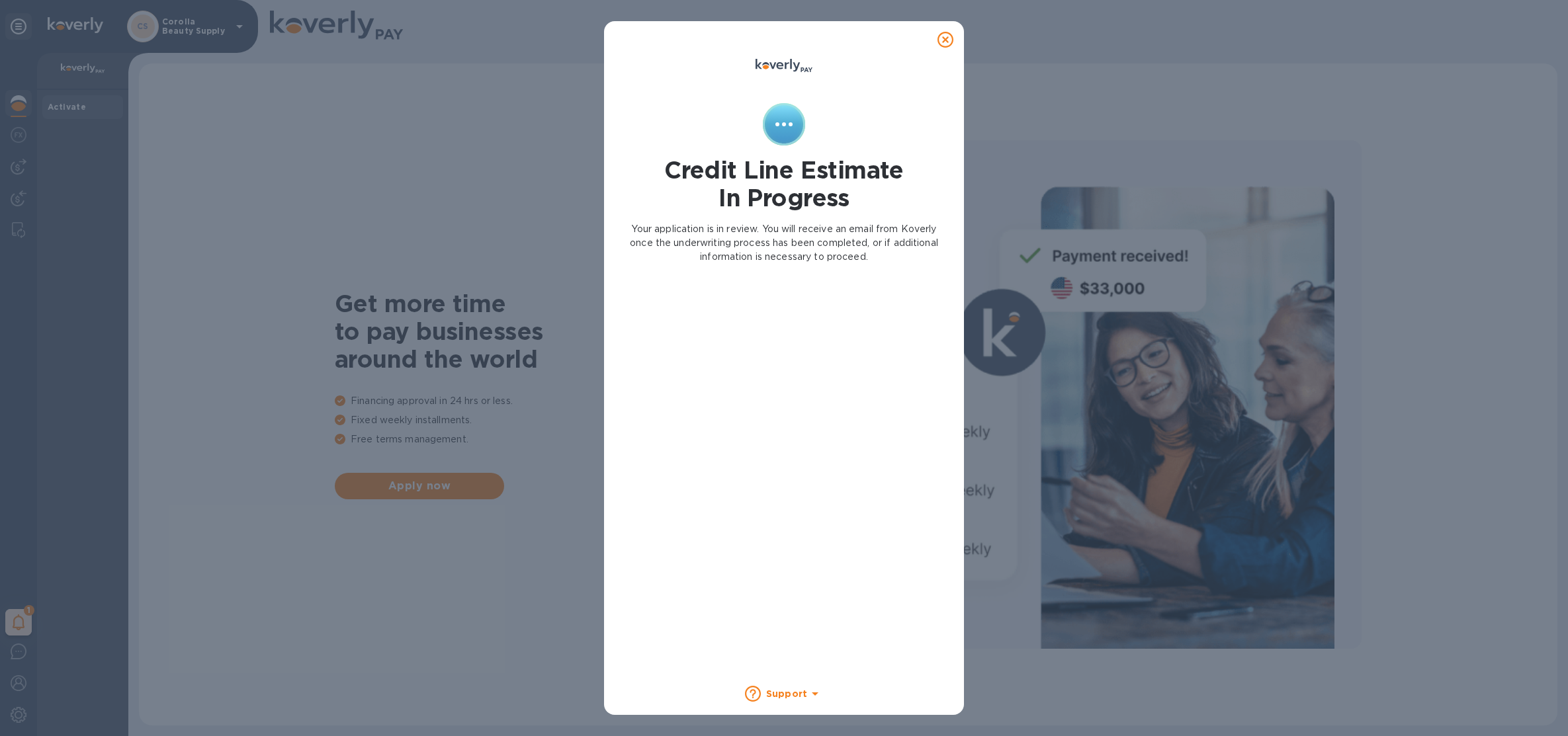
click at [956, 43] on div at bounding box center [945, 40] width 37 height 37
click at [946, 38] on icon at bounding box center [946, 40] width 16 height 16
